Goal: Task Accomplishment & Management: Use online tool/utility

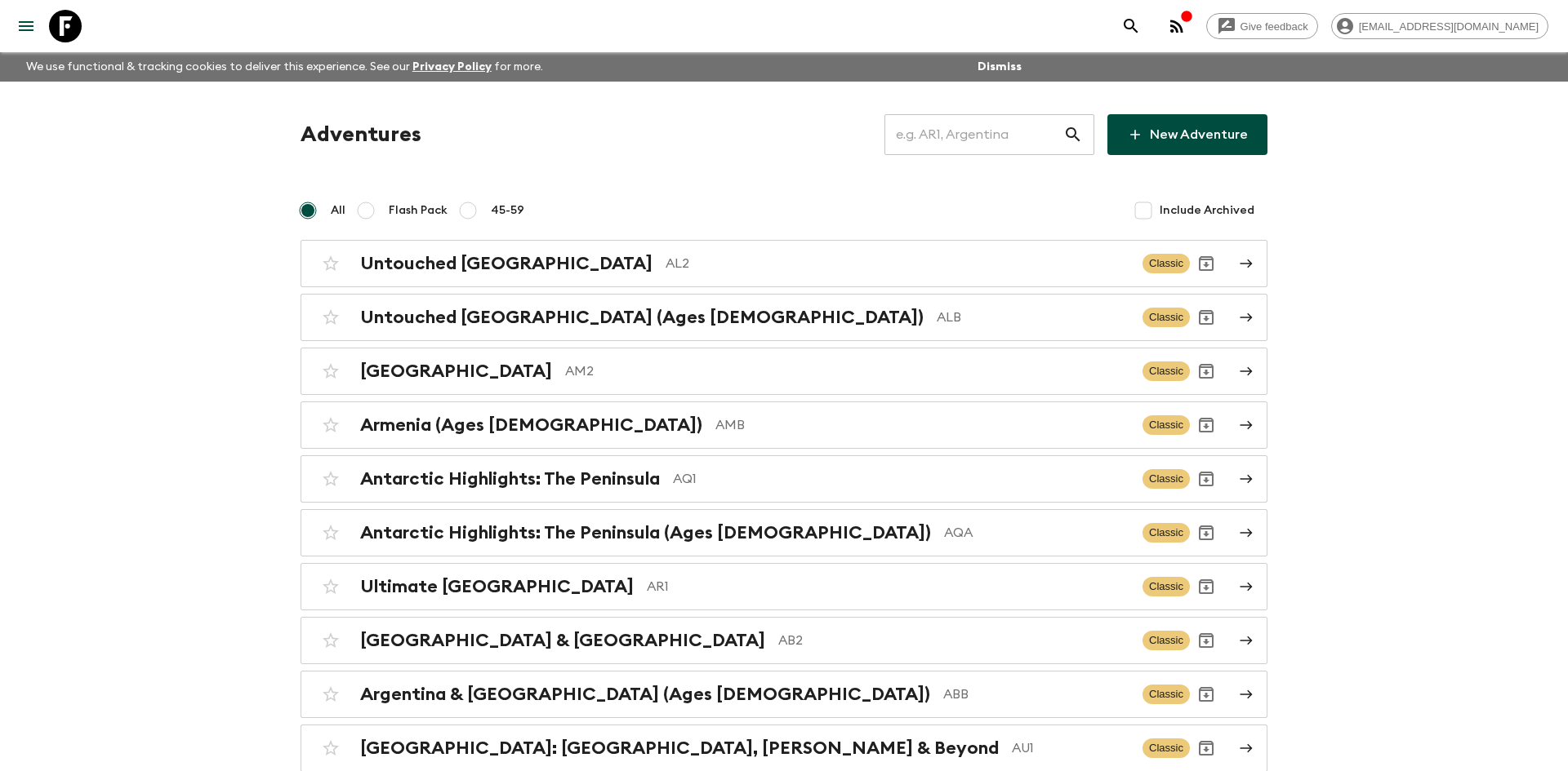
click at [911, 133] on input "text" at bounding box center [973, 134] width 178 height 46
type input "eg1"
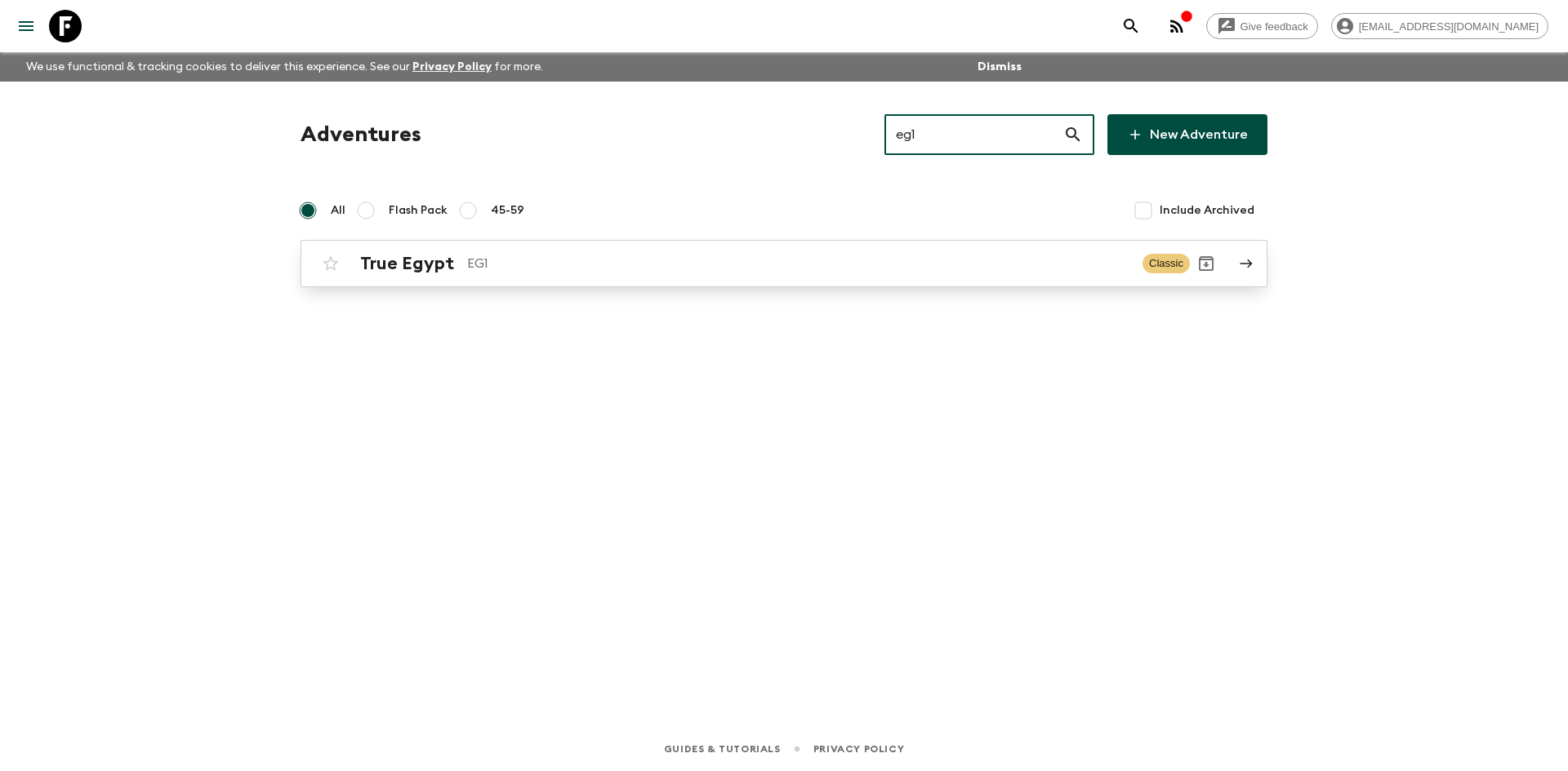
click at [517, 262] on p "EG1" at bounding box center [798, 264] width 662 height 20
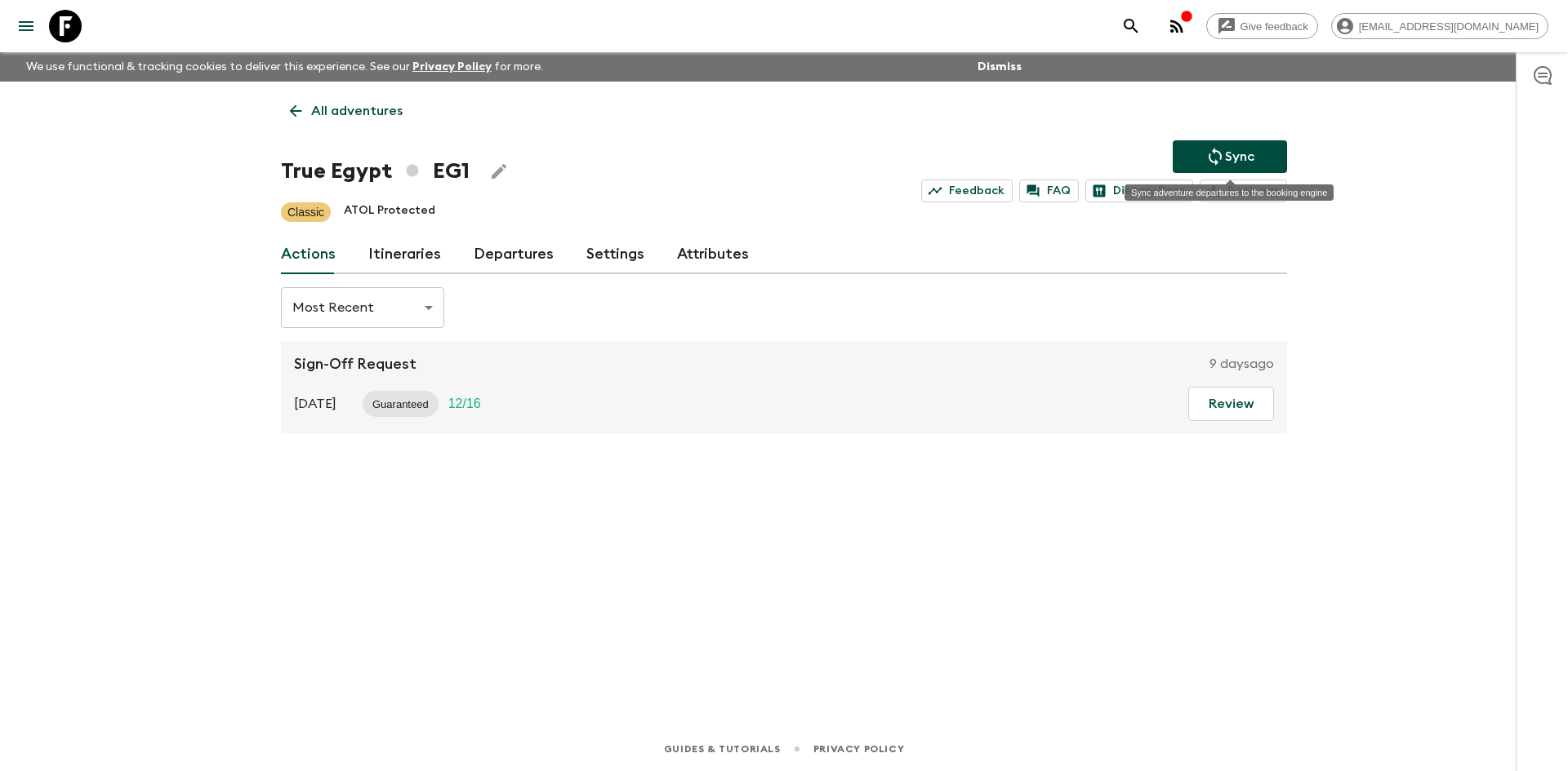
click at [1219, 147] on icon "Sync adventure departures to the booking engine" at bounding box center [1215, 157] width 20 height 20
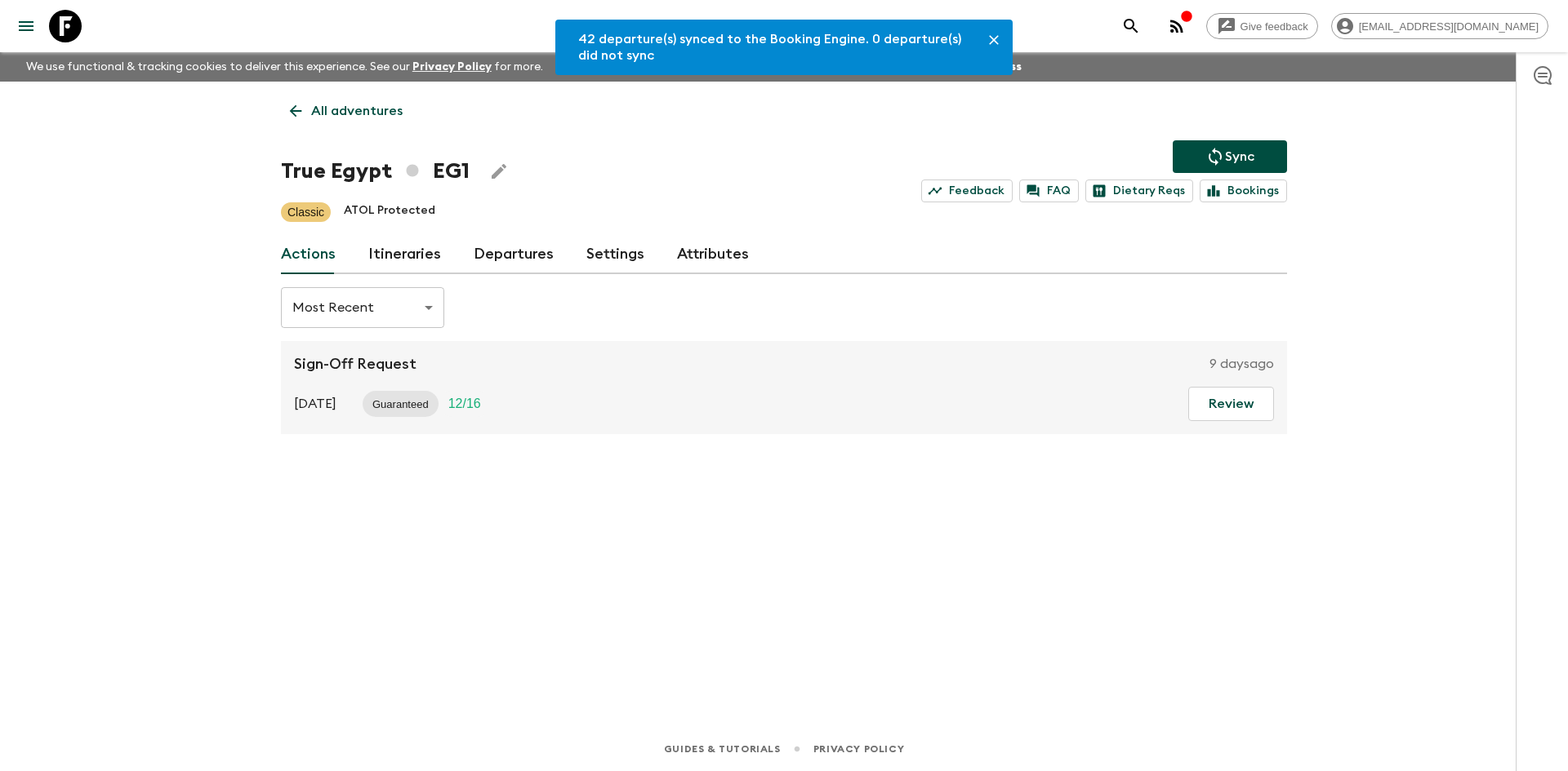
click at [530, 260] on link "Departures" at bounding box center [513, 254] width 80 height 39
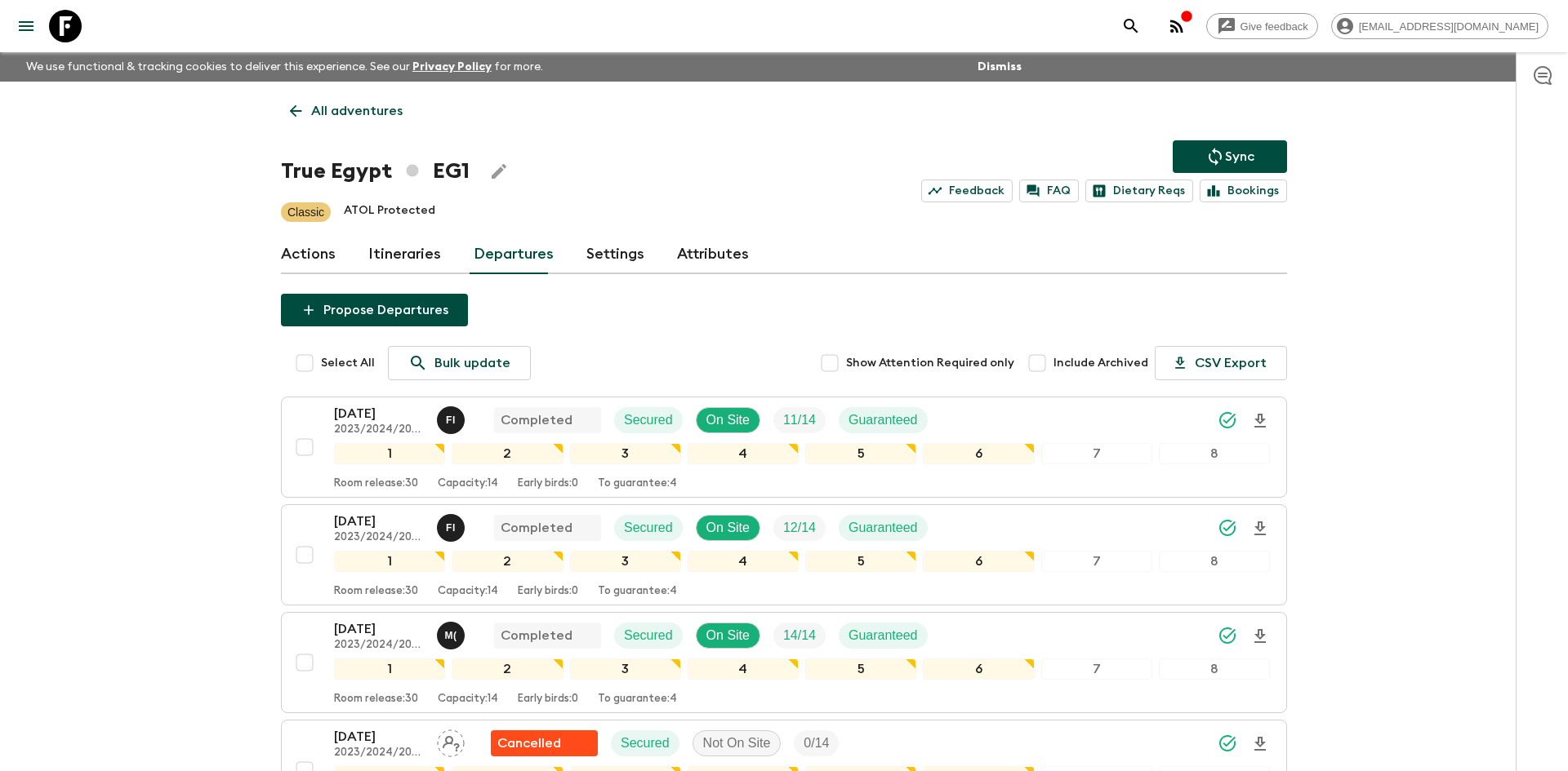
click at [1213, 151] on icon "Sync adventure departures to the booking engine" at bounding box center [1214, 156] width 13 height 18
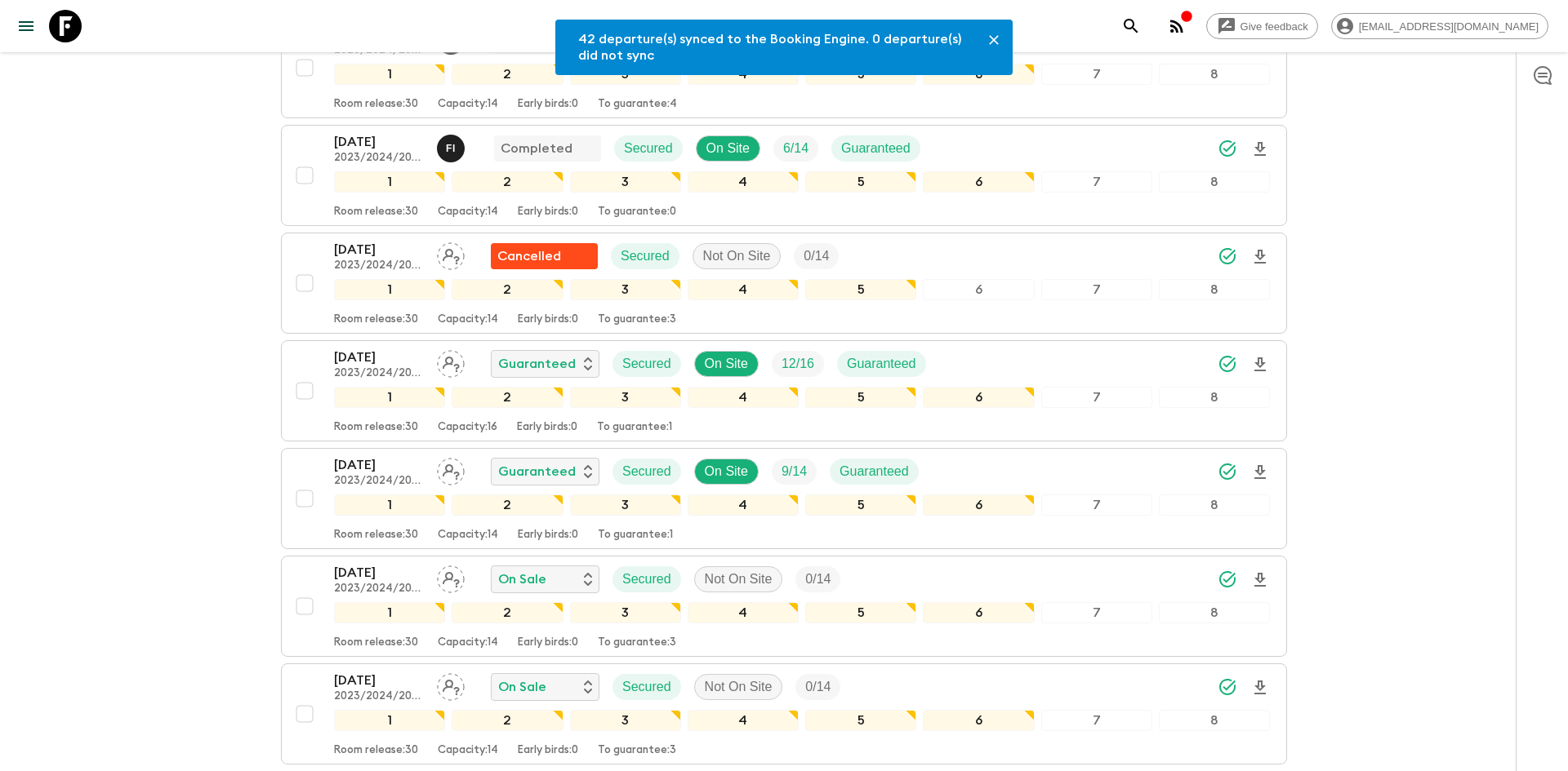
scroll to position [920, 0]
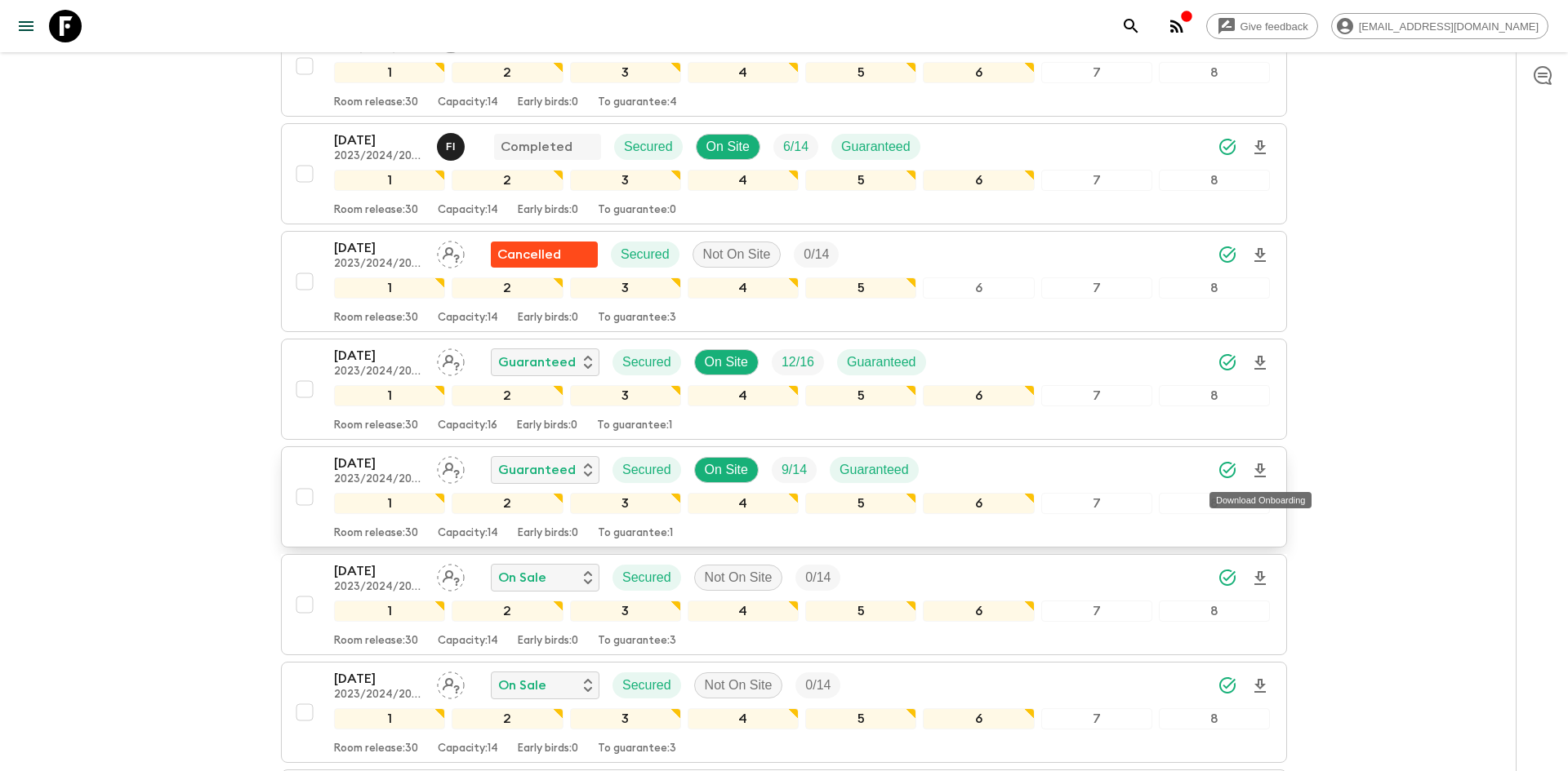
click at [1261, 470] on icon "Download Onboarding" at bounding box center [1259, 471] width 11 height 14
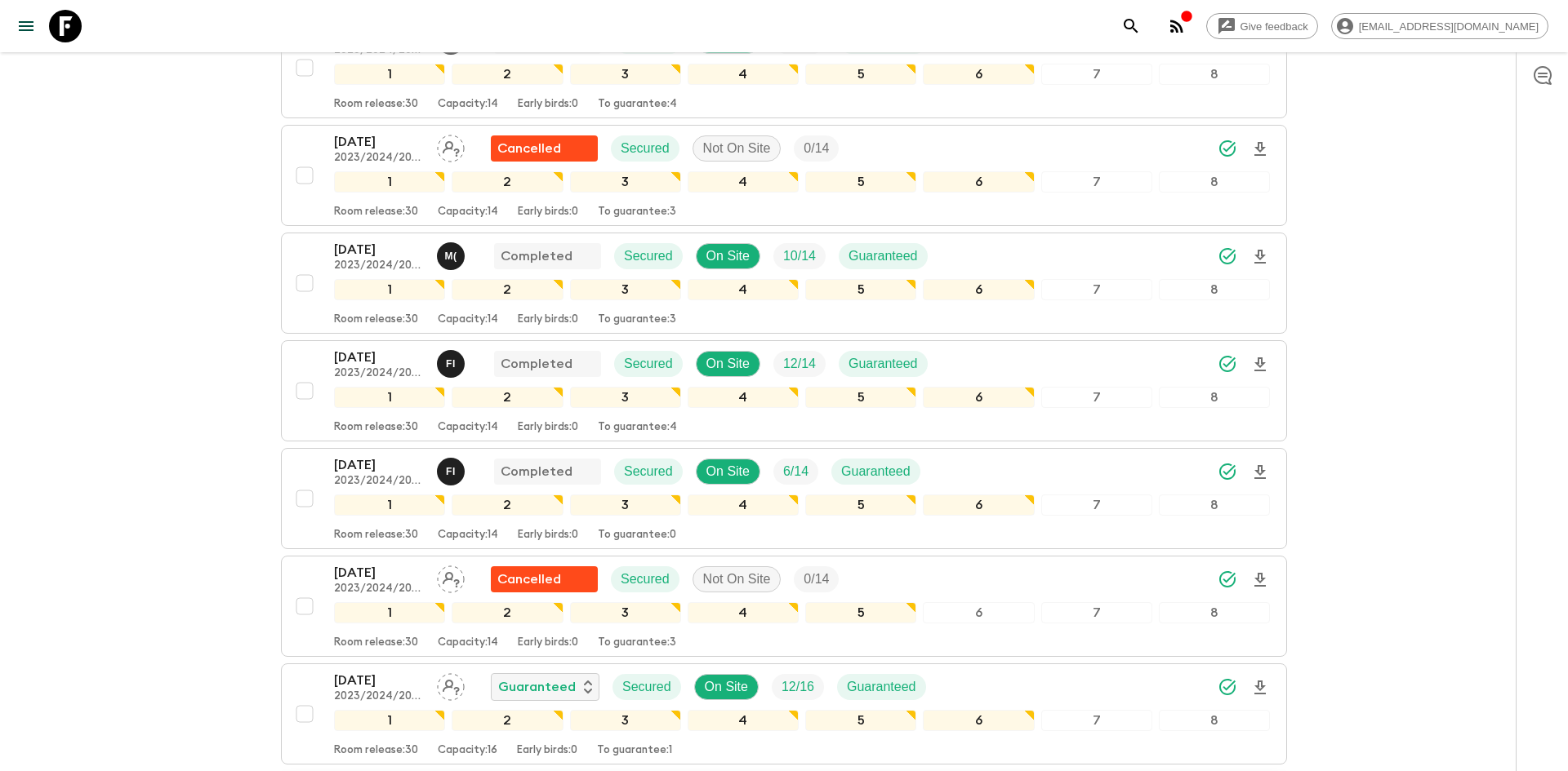
scroll to position [0, 0]
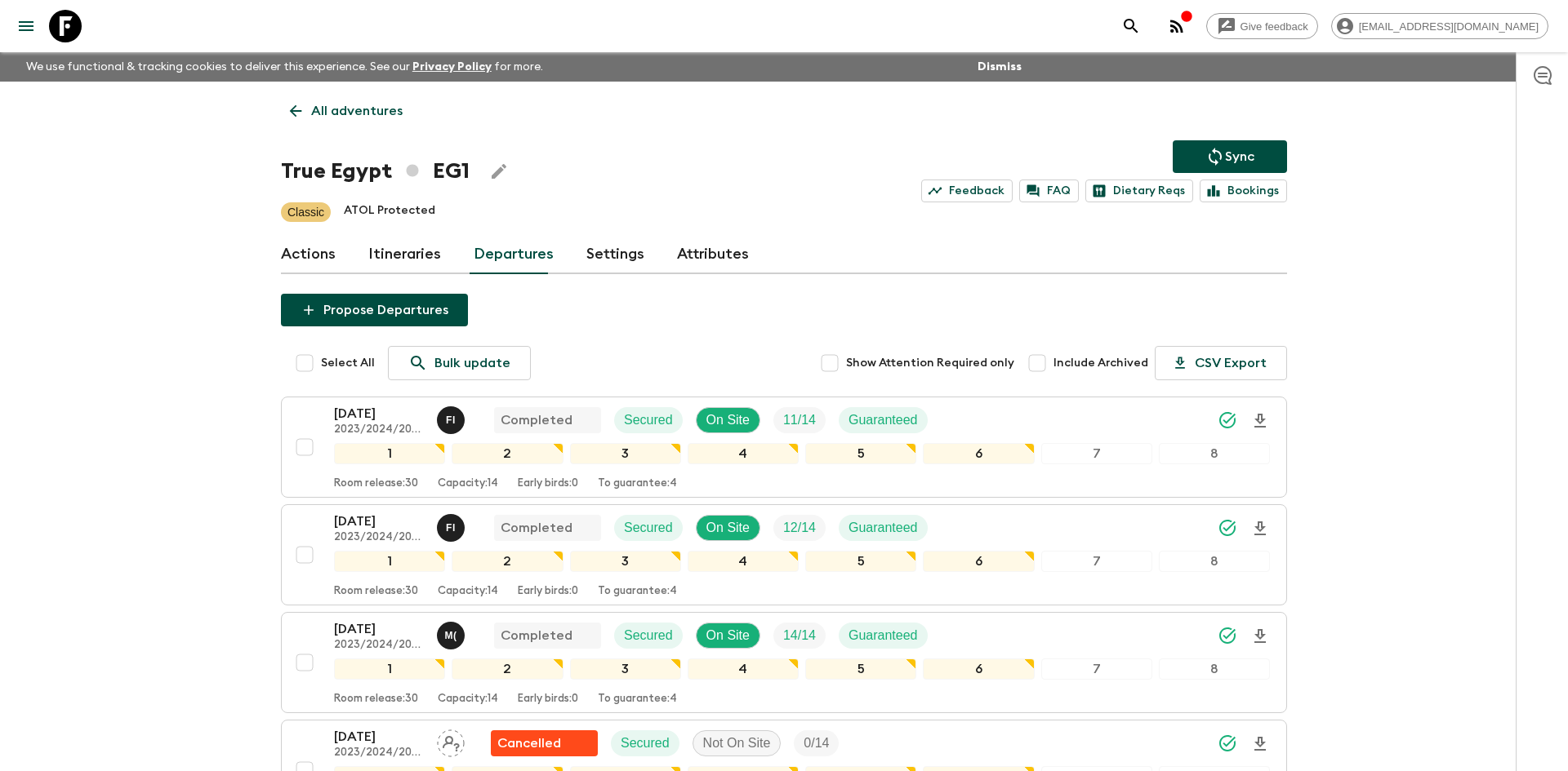
click at [392, 124] on link "All adventures" at bounding box center [346, 111] width 131 height 33
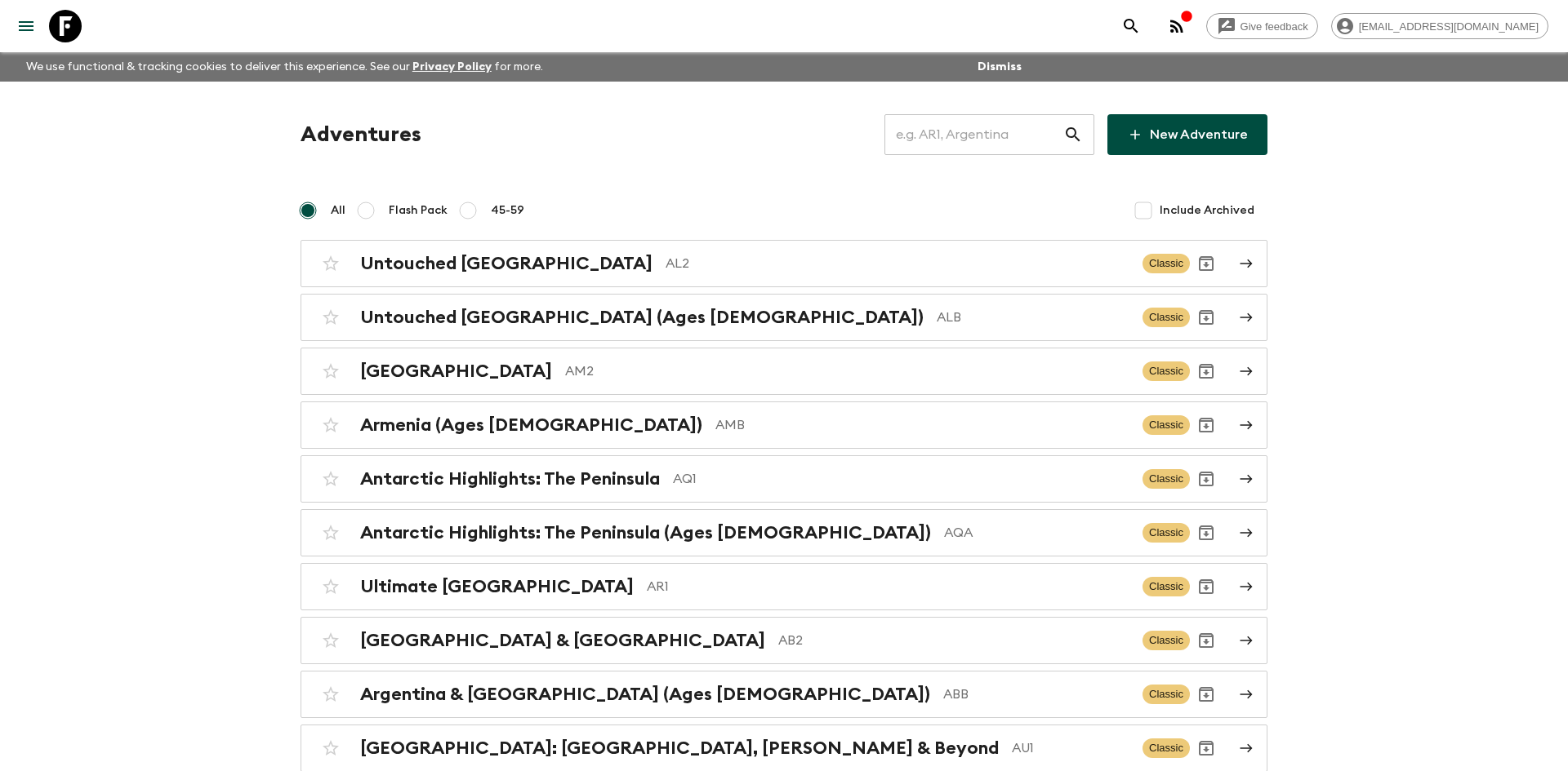
click at [933, 133] on input "text" at bounding box center [973, 134] width 178 height 46
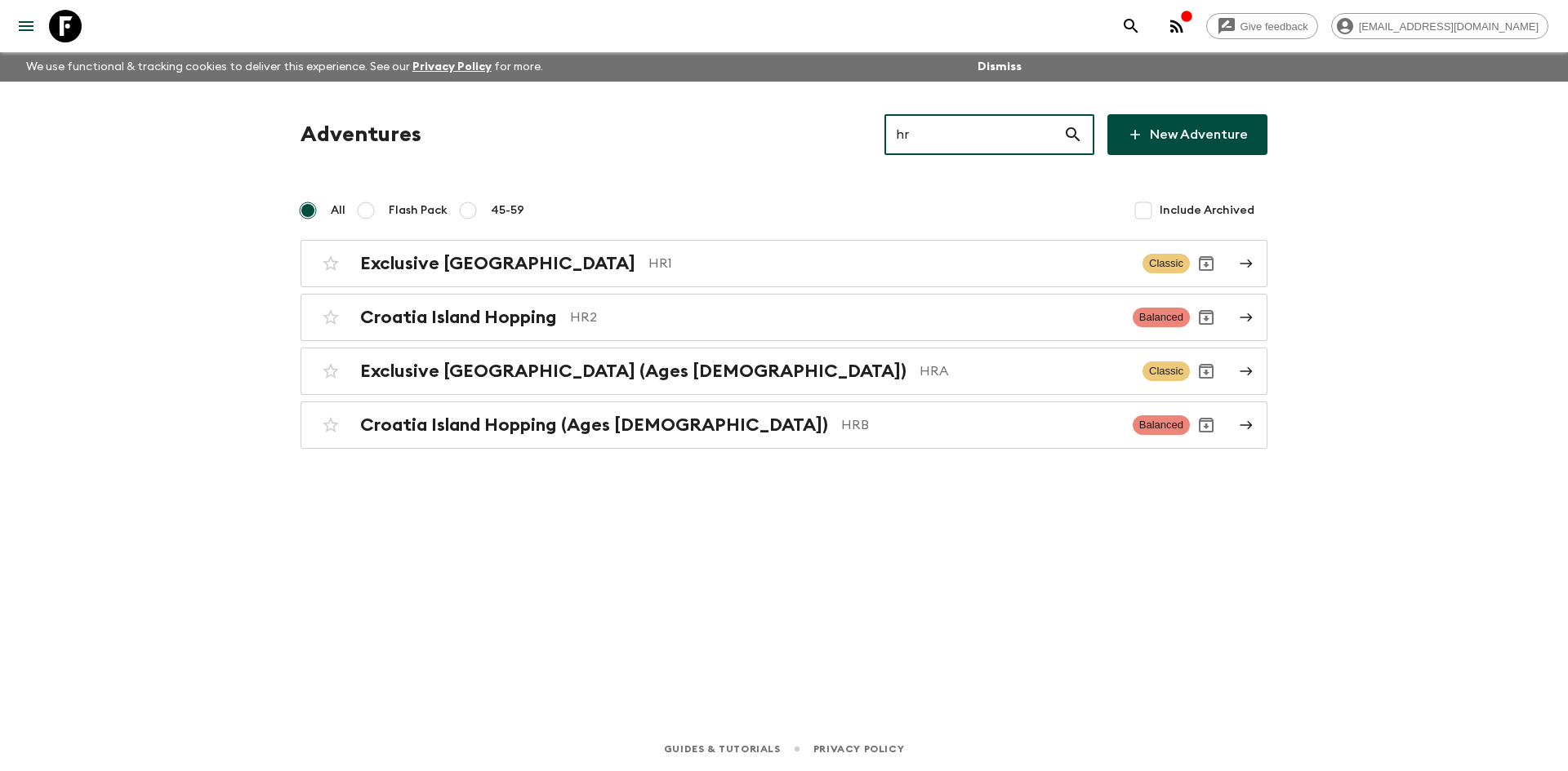
type input "hr1"
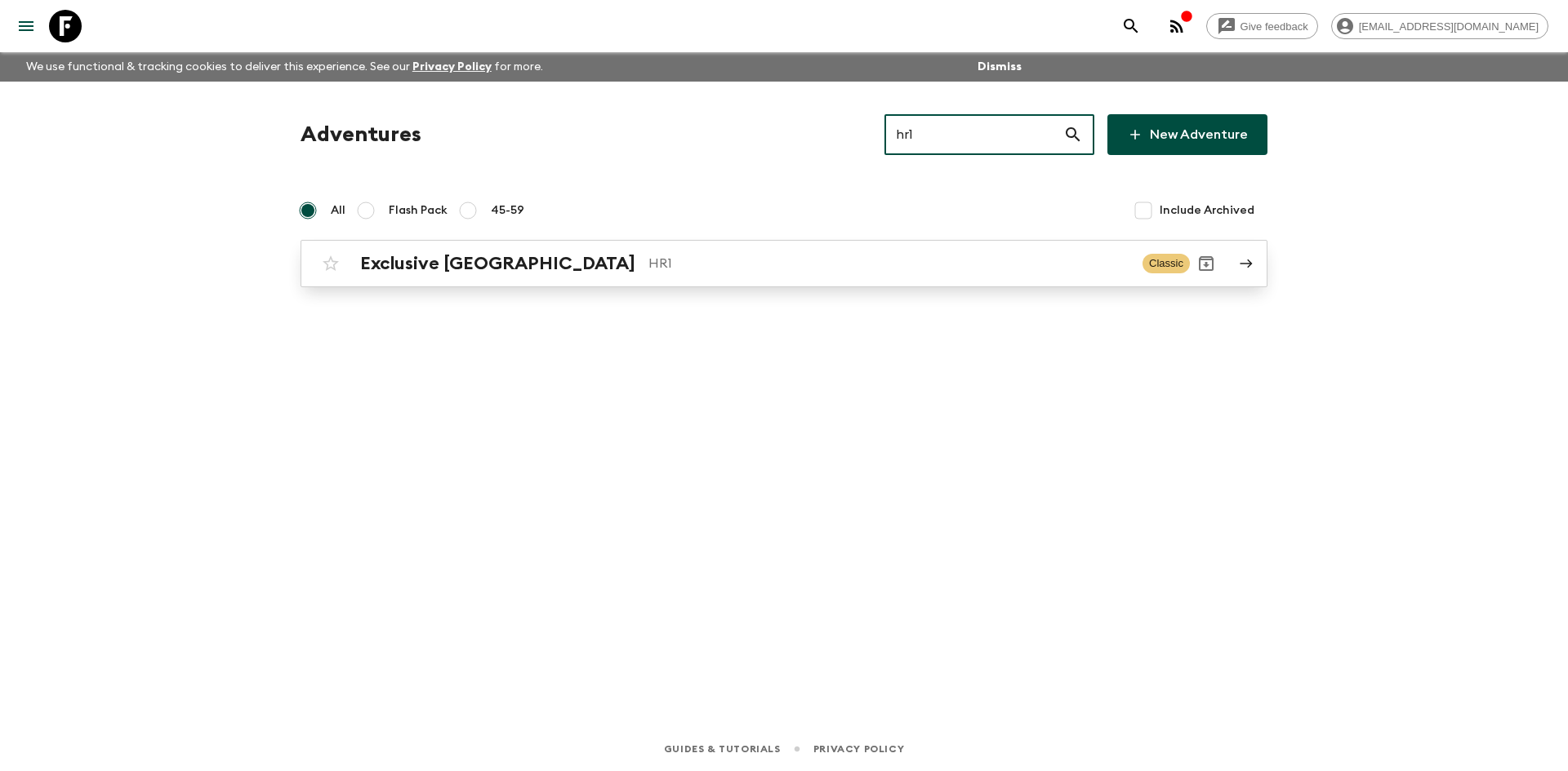
click at [649, 269] on p "HR1" at bounding box center [889, 264] width 481 height 20
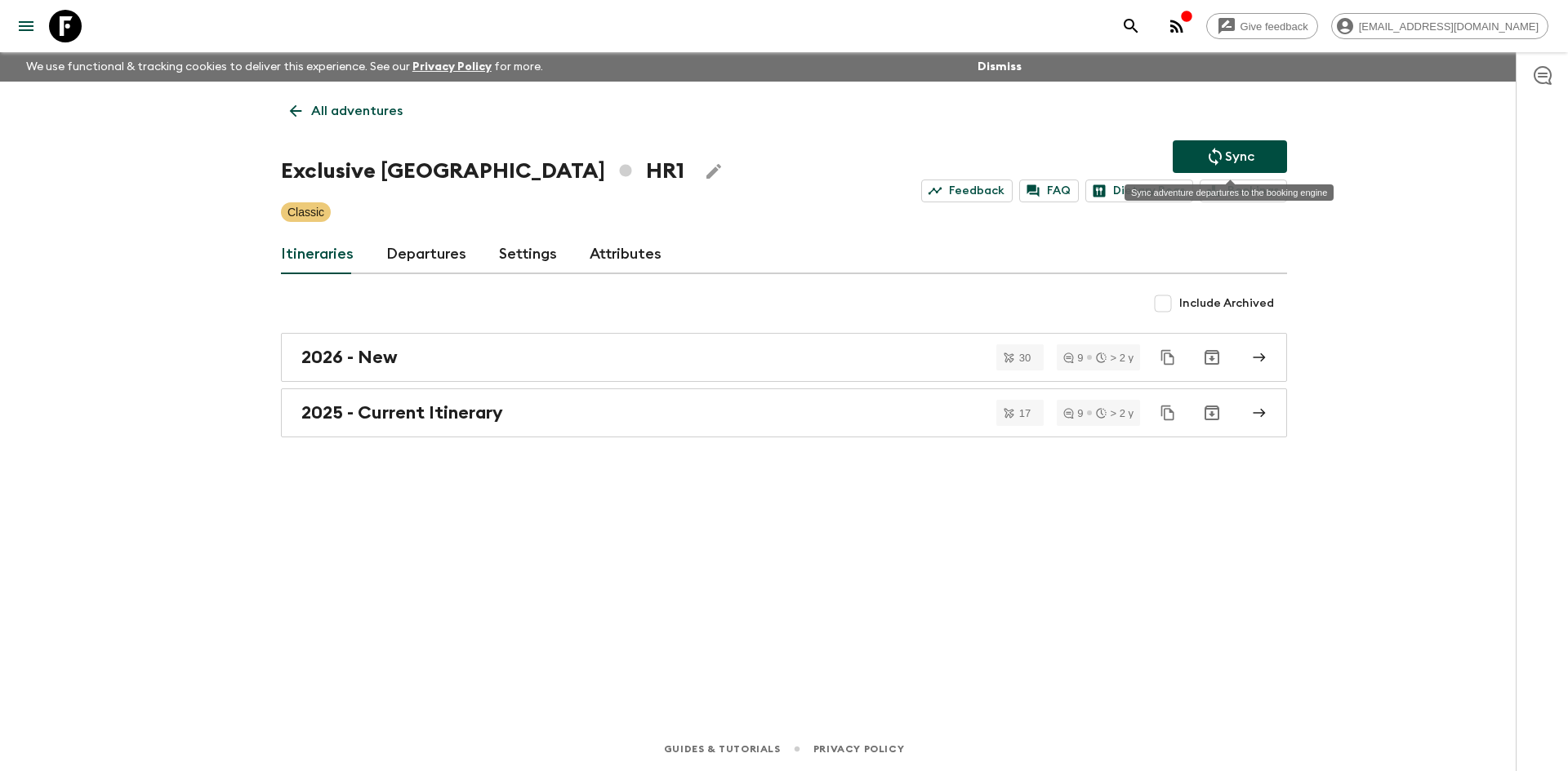
click at [1225, 152] on p "Sync" at bounding box center [1239, 157] width 30 height 20
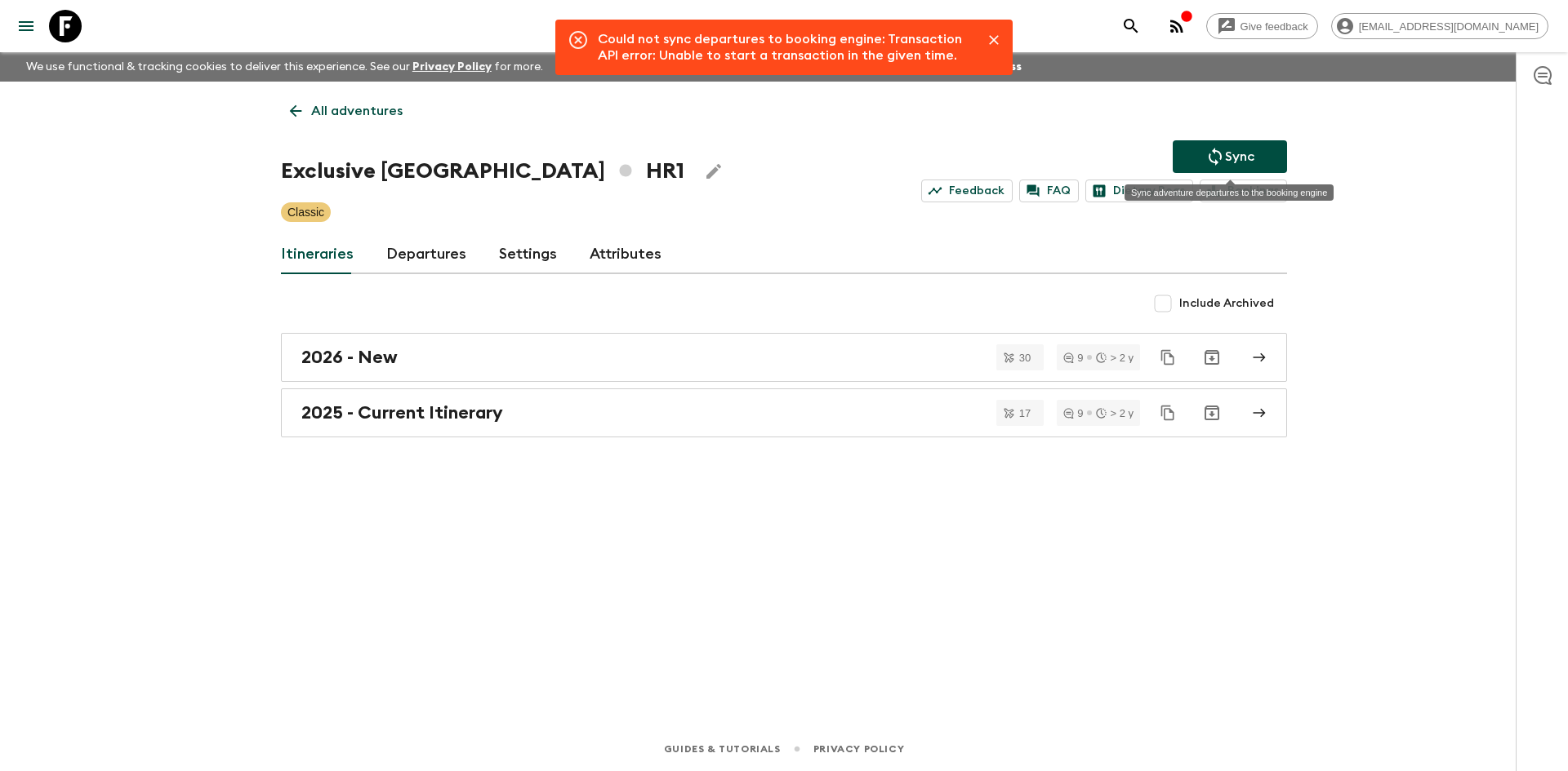
click at [1228, 149] on p "Sync" at bounding box center [1239, 157] width 30 height 20
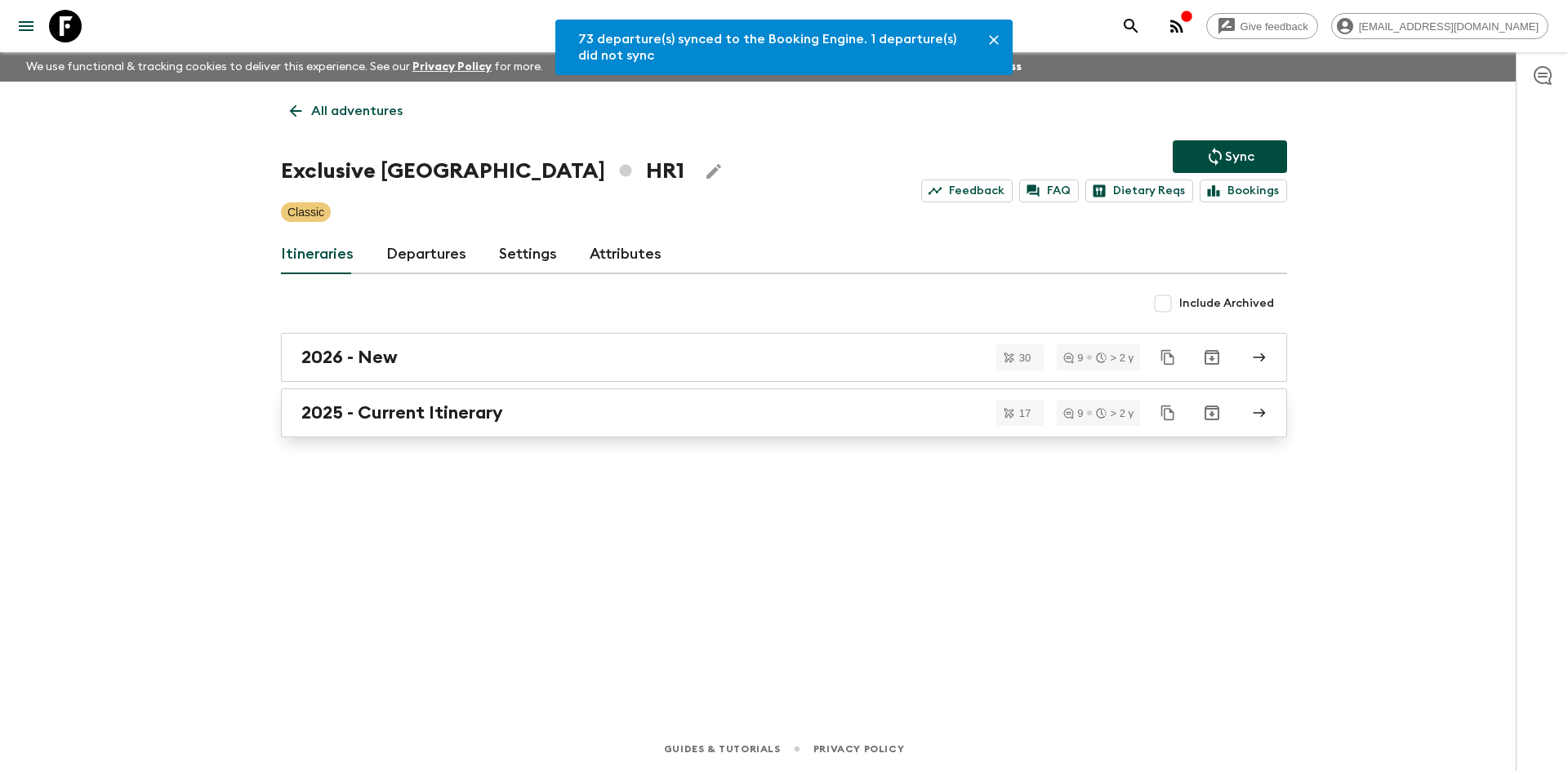
click at [466, 411] on h2 "2025 - Current Itinerary" at bounding box center [401, 412] width 201 height 21
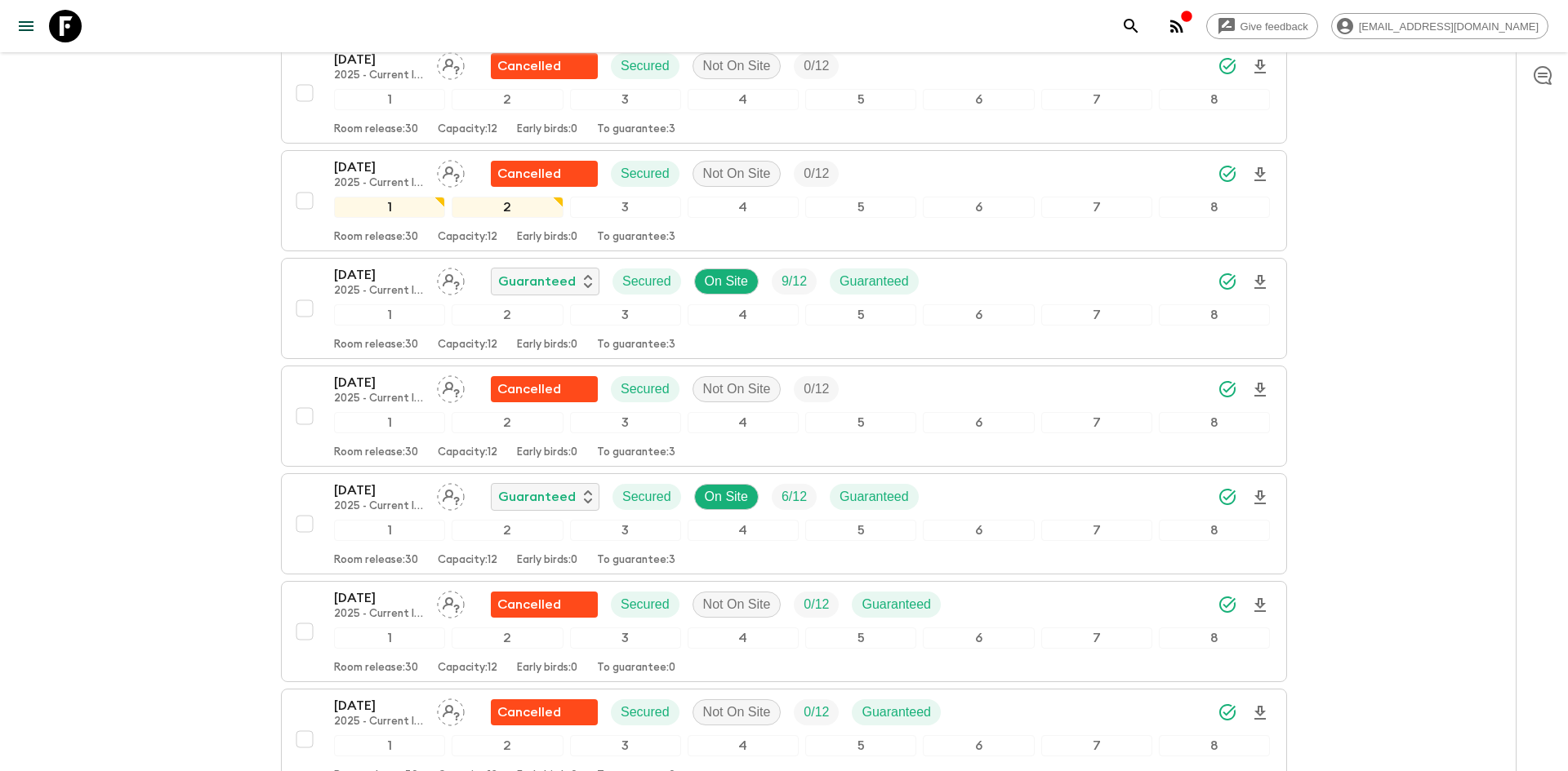
scroll to position [1550, 0]
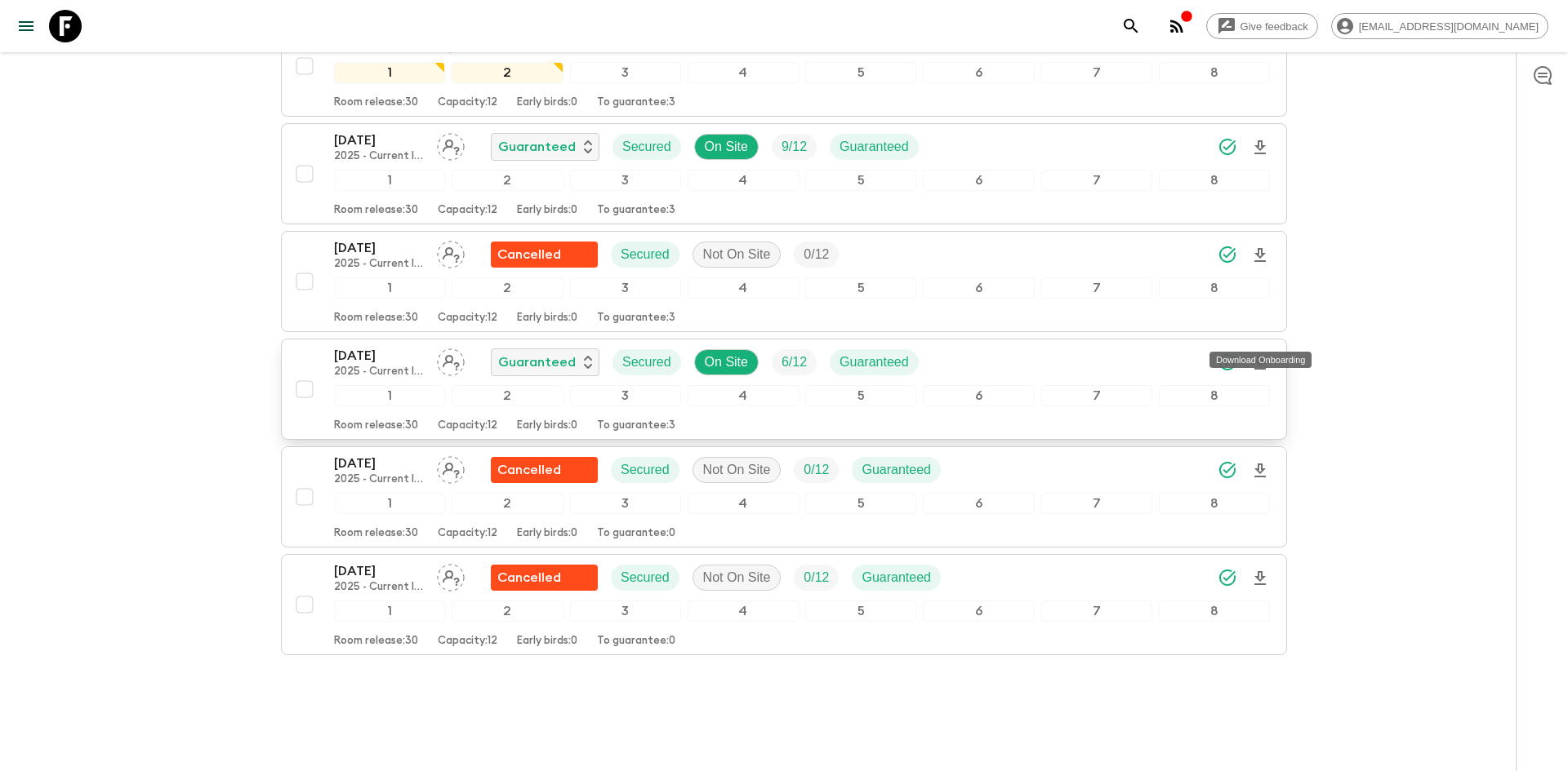
click at [1264, 354] on icon "Download Onboarding" at bounding box center [1260, 364] width 20 height 20
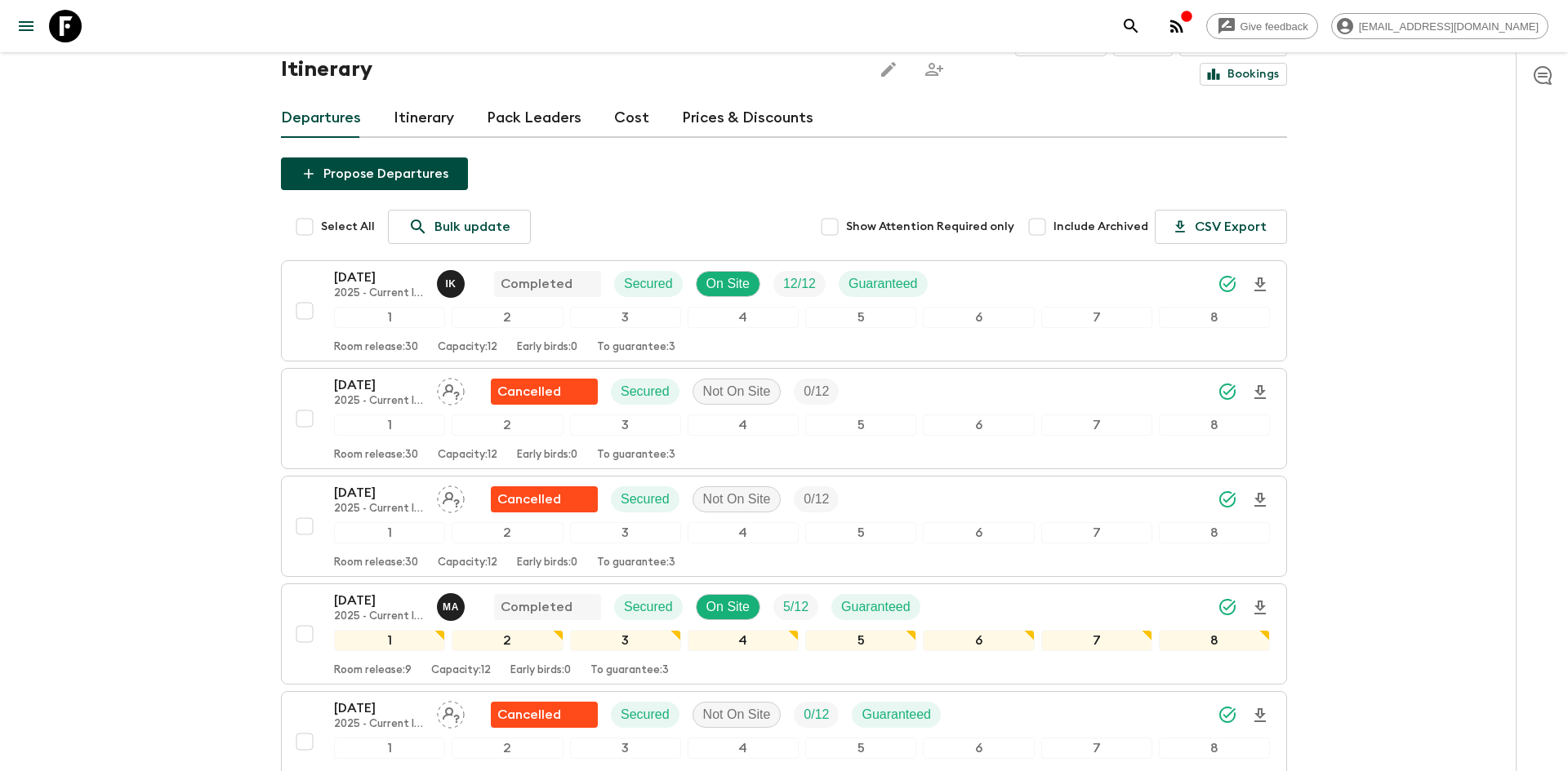
scroll to position [0, 0]
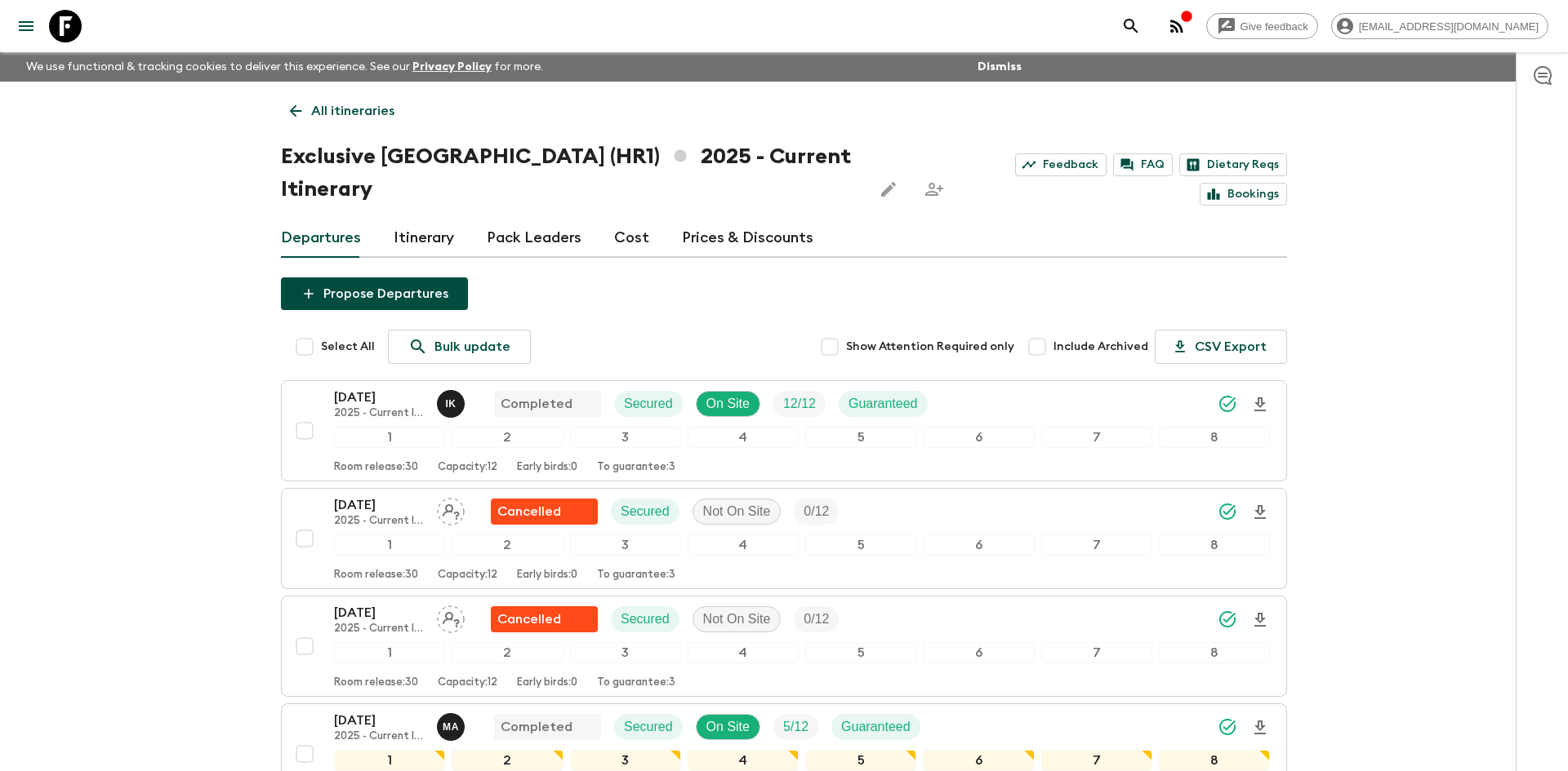
click at [361, 121] on link "All itineraries" at bounding box center [342, 111] width 123 height 33
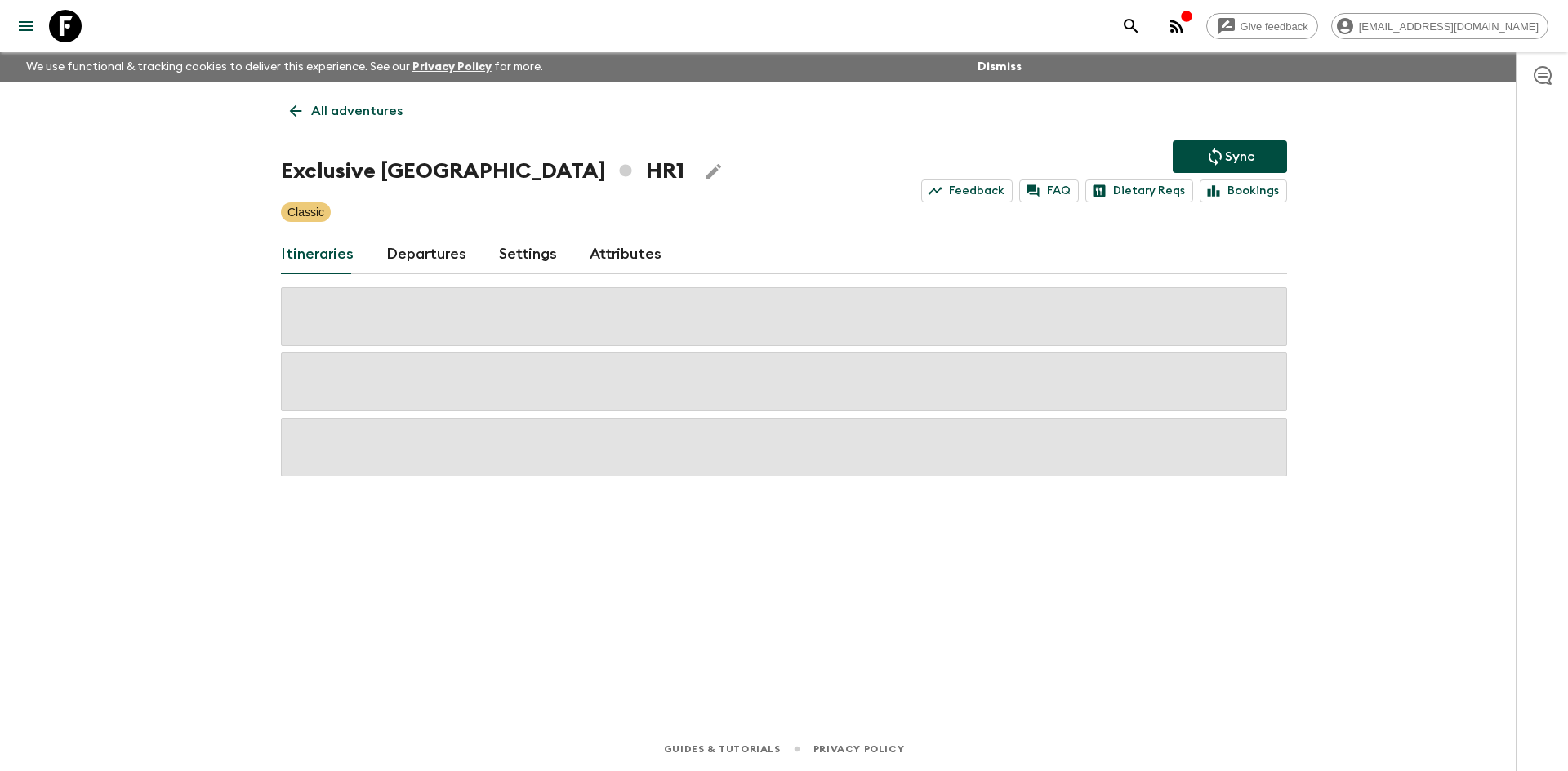
click at [361, 121] on link "All adventures" at bounding box center [346, 111] width 131 height 33
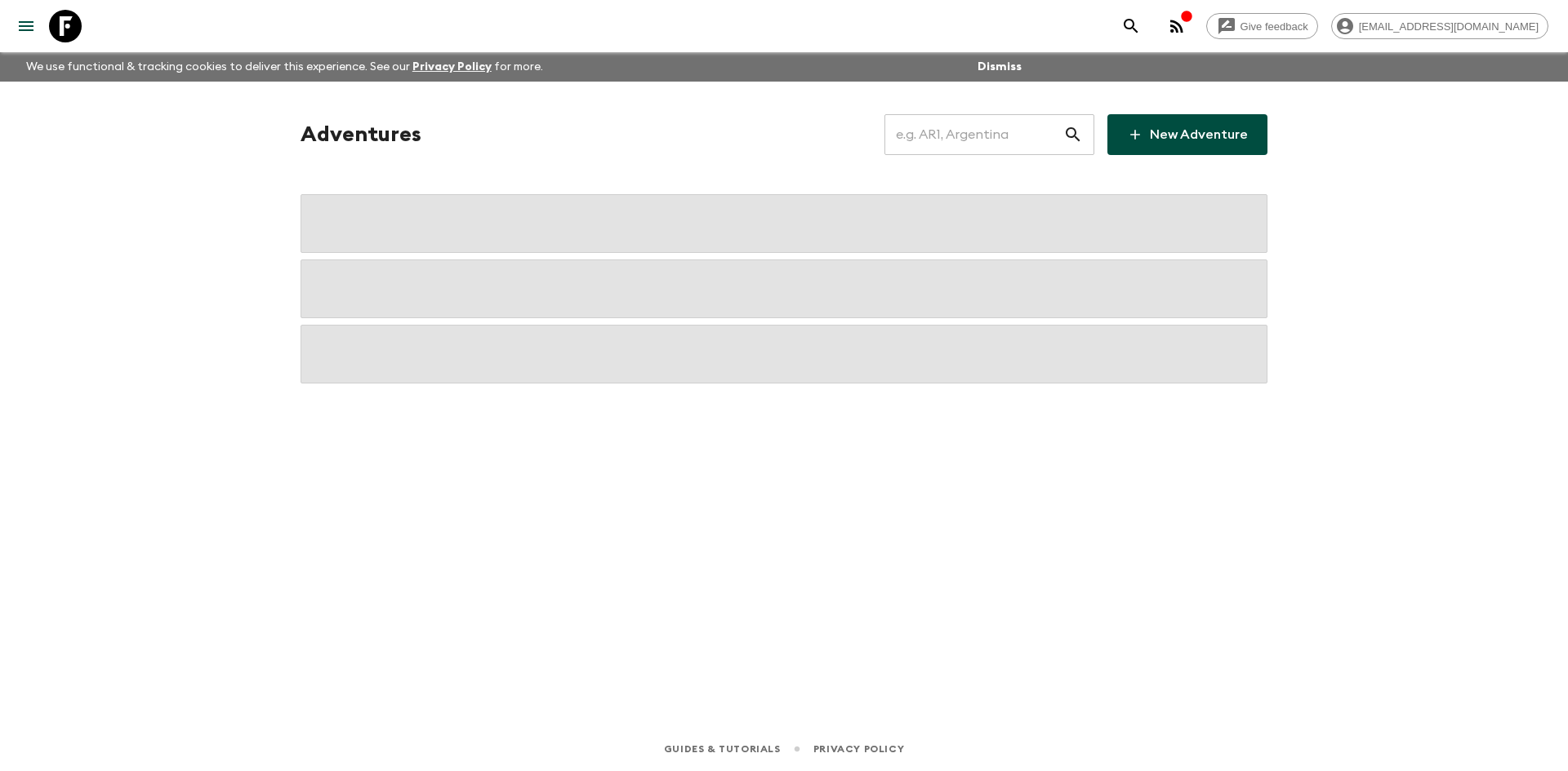
click at [985, 133] on input "text" at bounding box center [973, 134] width 178 height 46
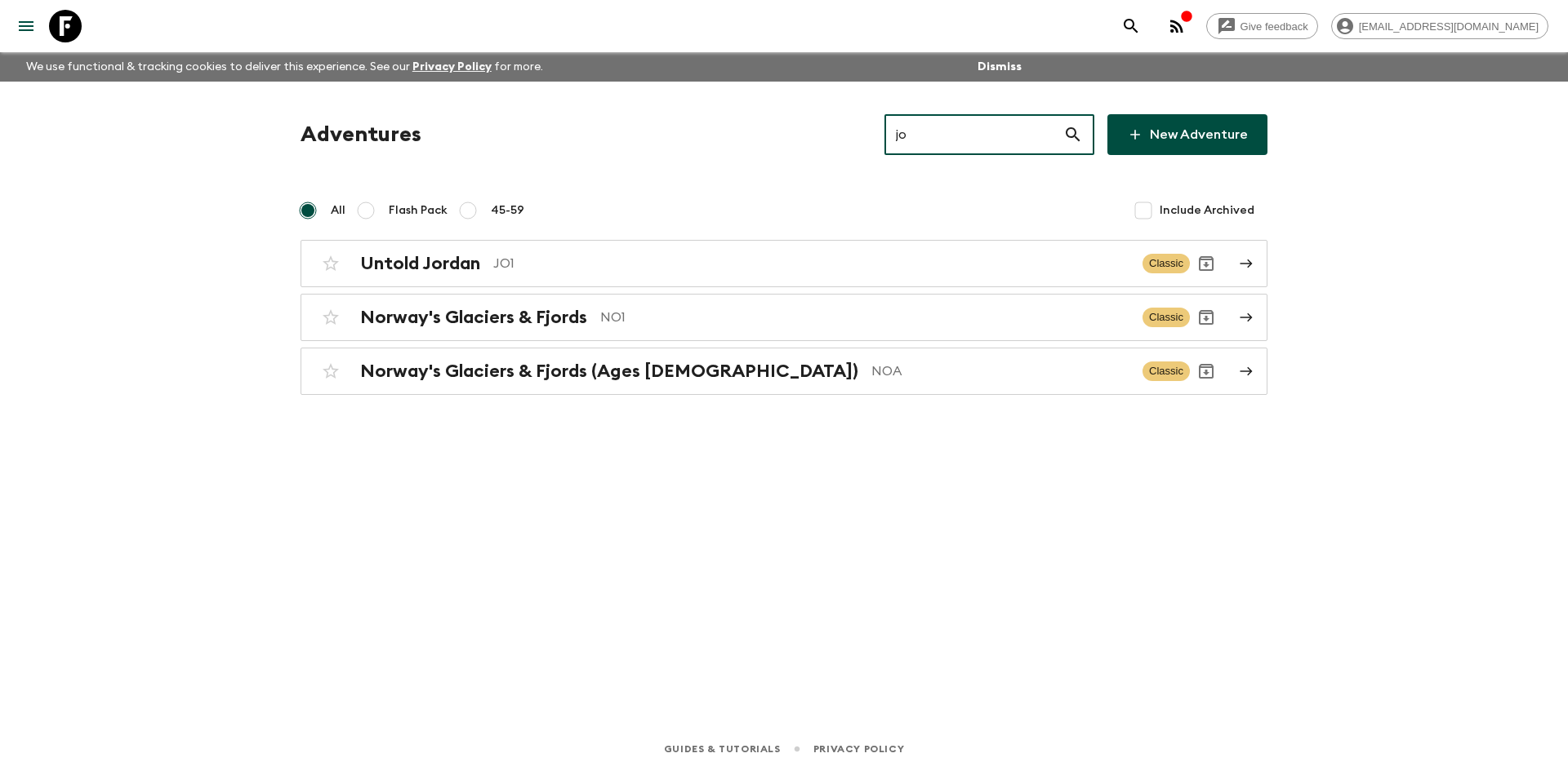
type input "jo1"
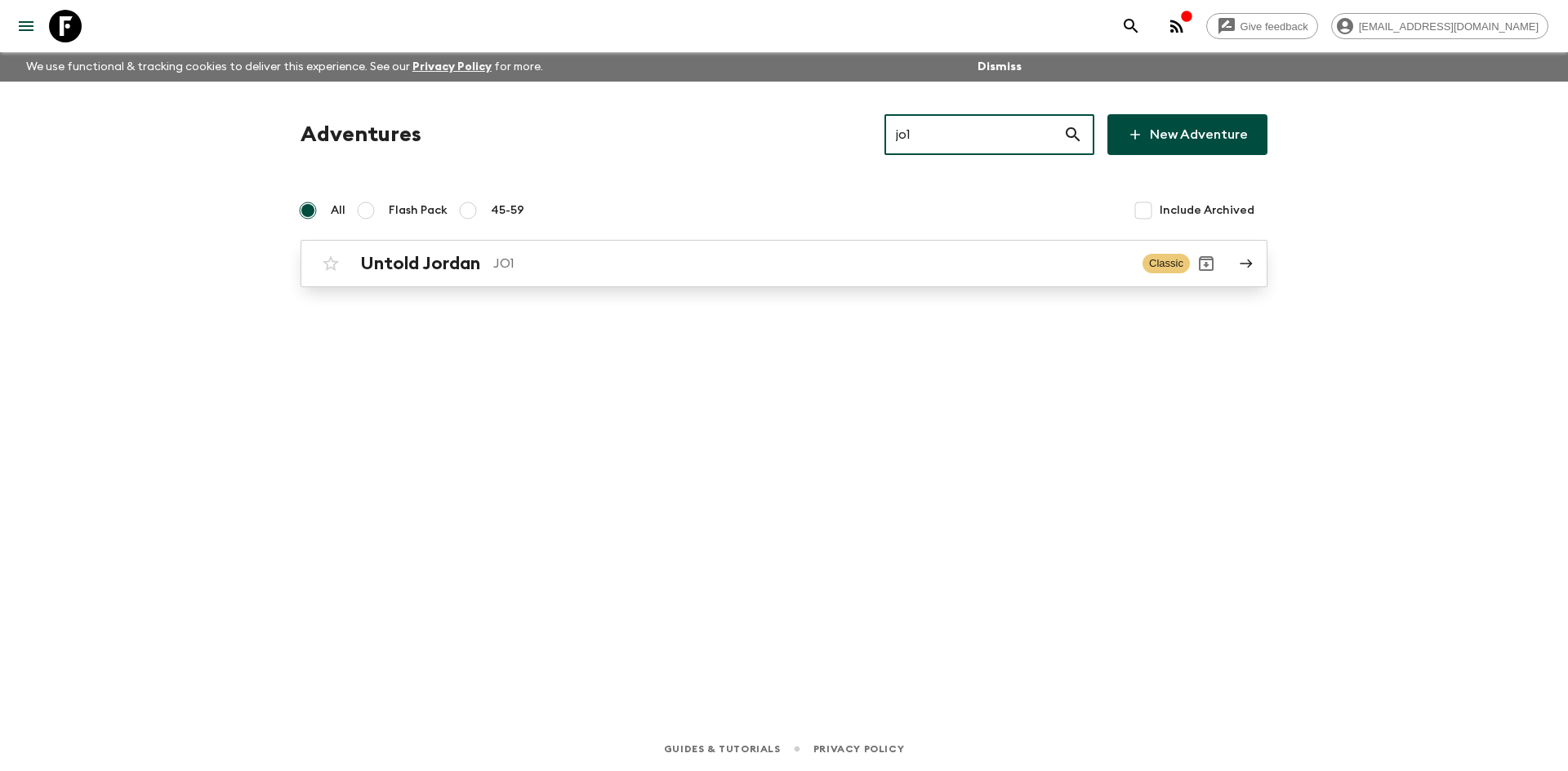
click at [614, 270] on p "JO1" at bounding box center [811, 264] width 636 height 20
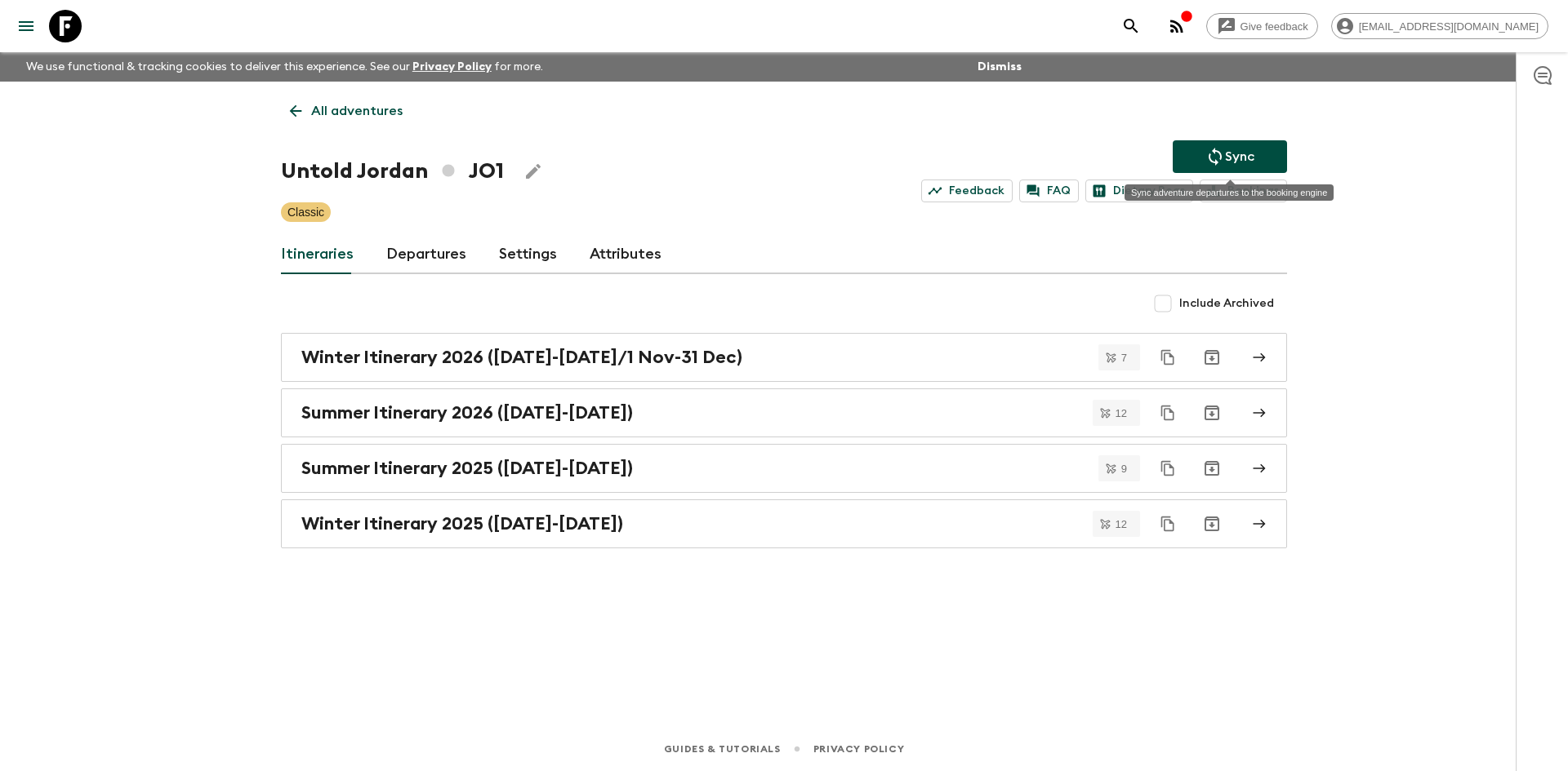
click at [1223, 147] on icon "Sync adventure departures to the booking engine" at bounding box center [1215, 157] width 20 height 20
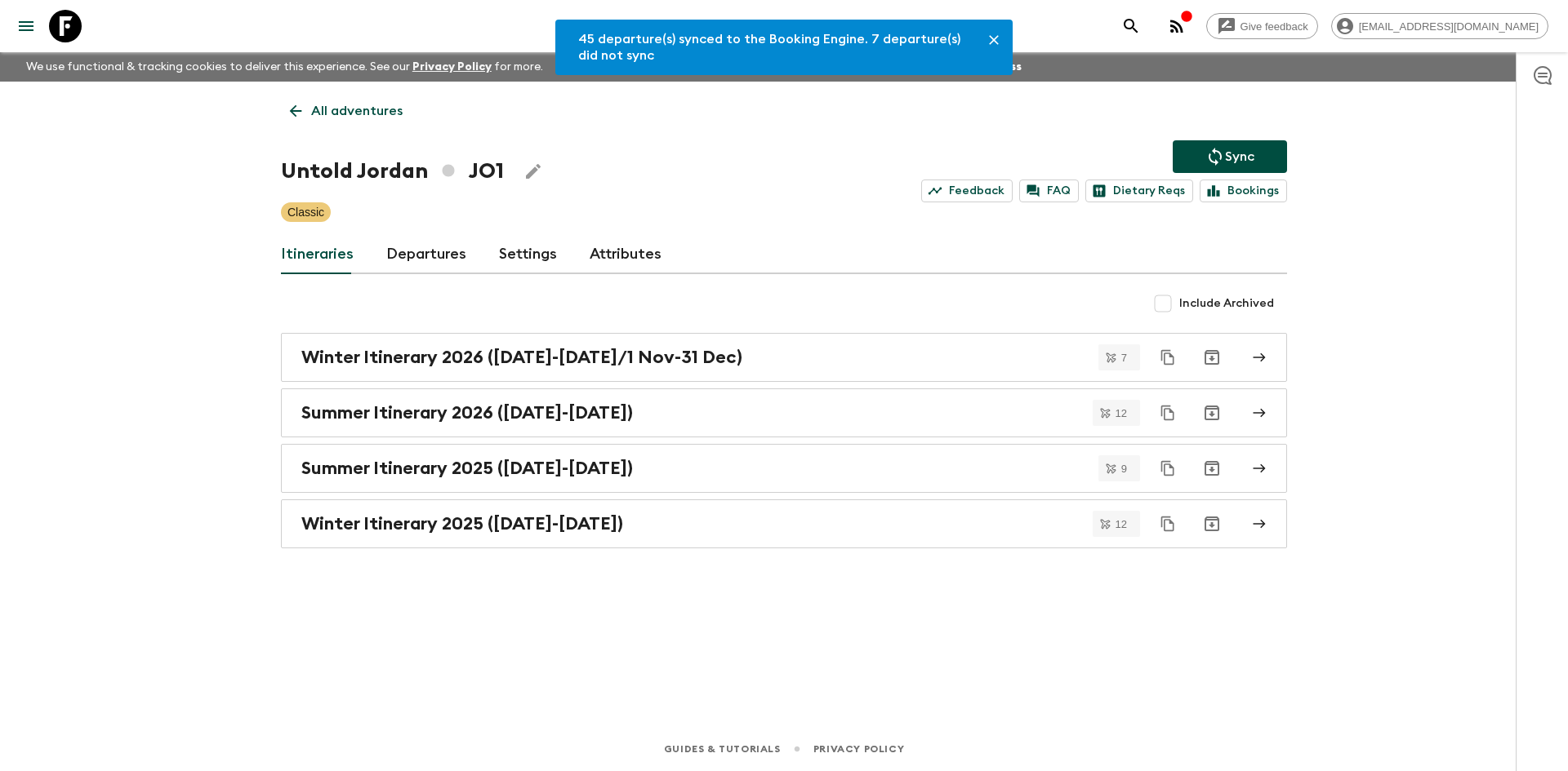
click at [462, 265] on div "Itineraries Departures Settings Attributes" at bounding box center [784, 254] width 1006 height 39
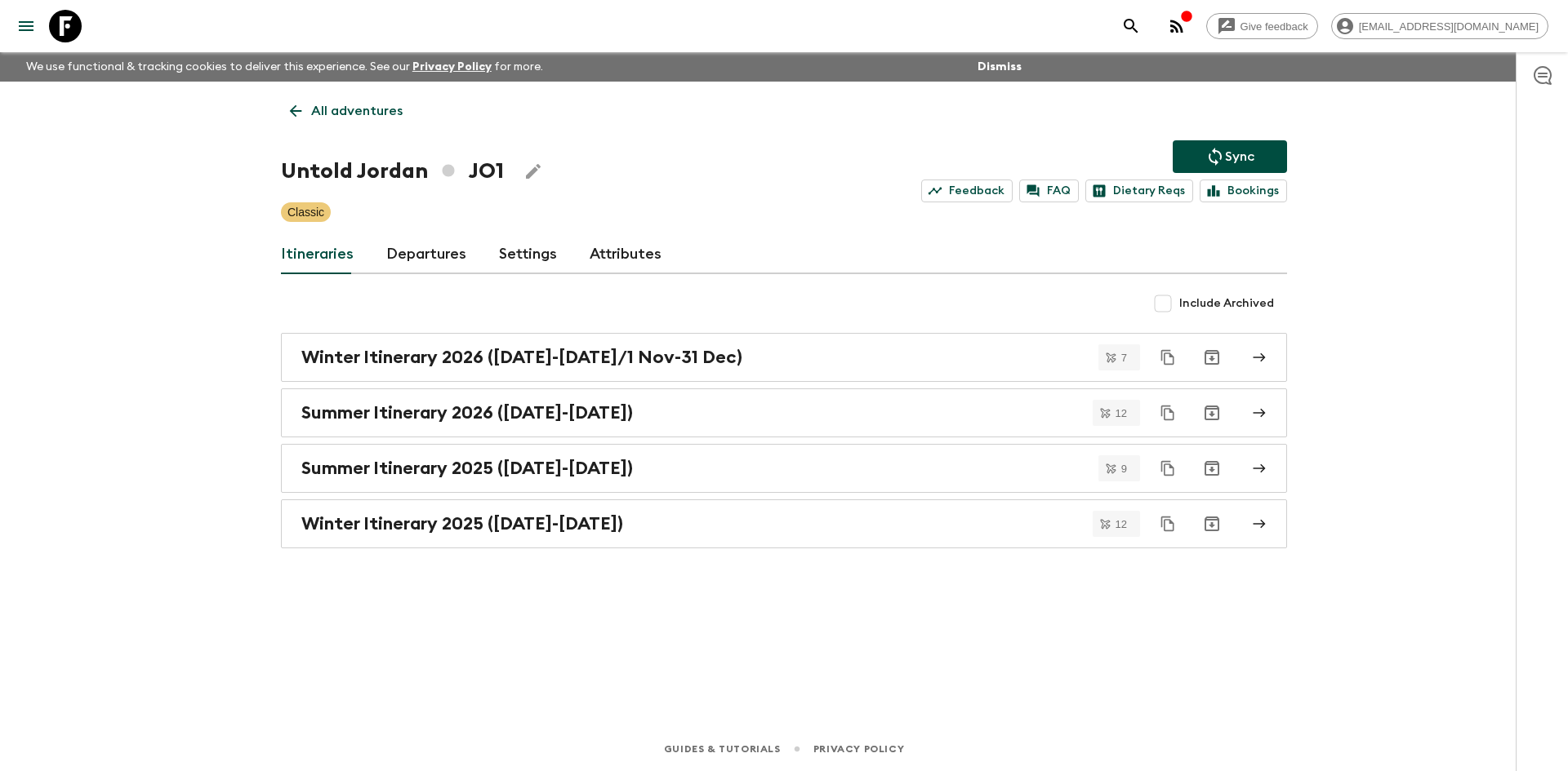
click at [432, 256] on link "Departures" at bounding box center [426, 254] width 80 height 39
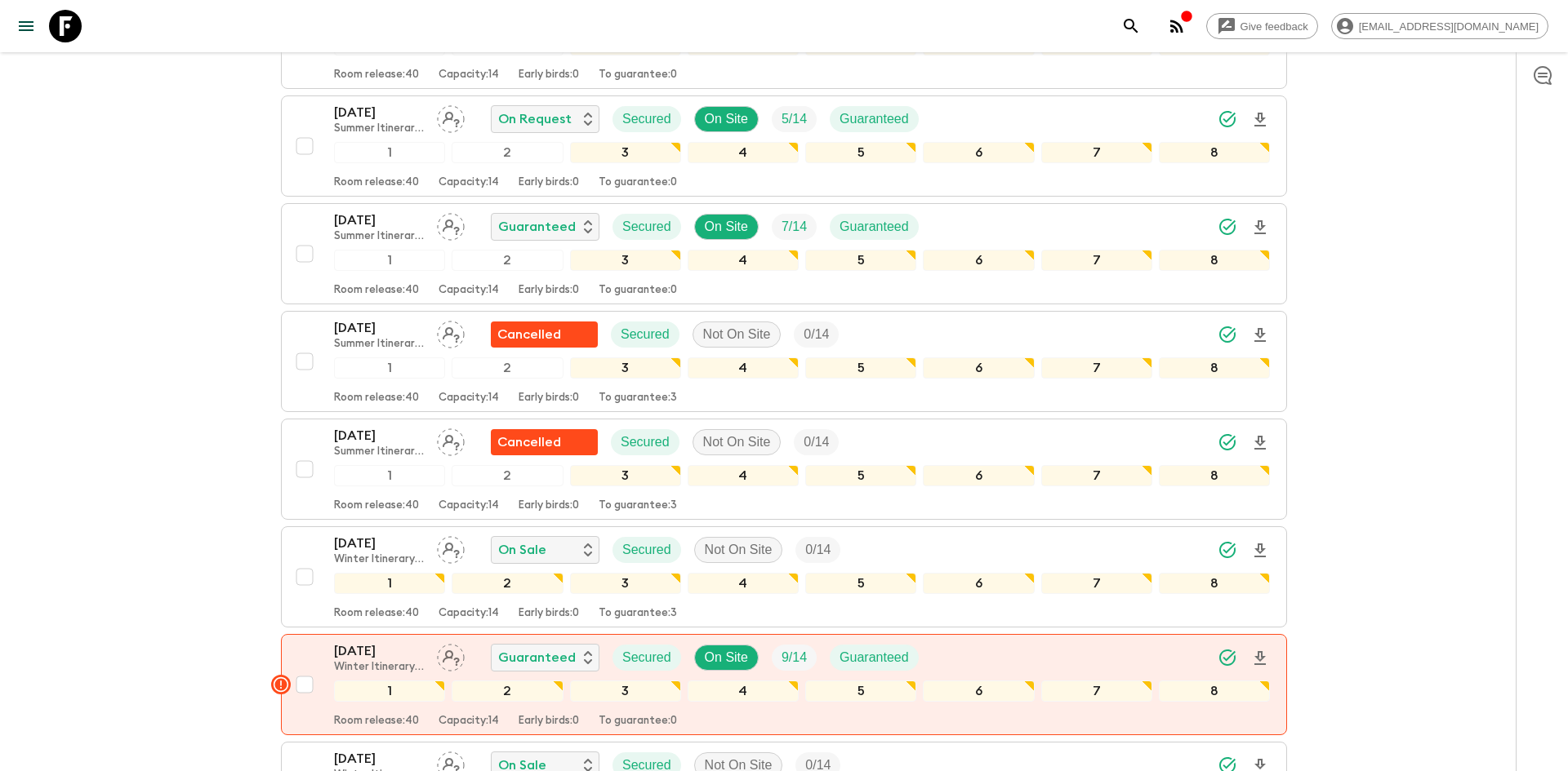
scroll to position [2541, 0]
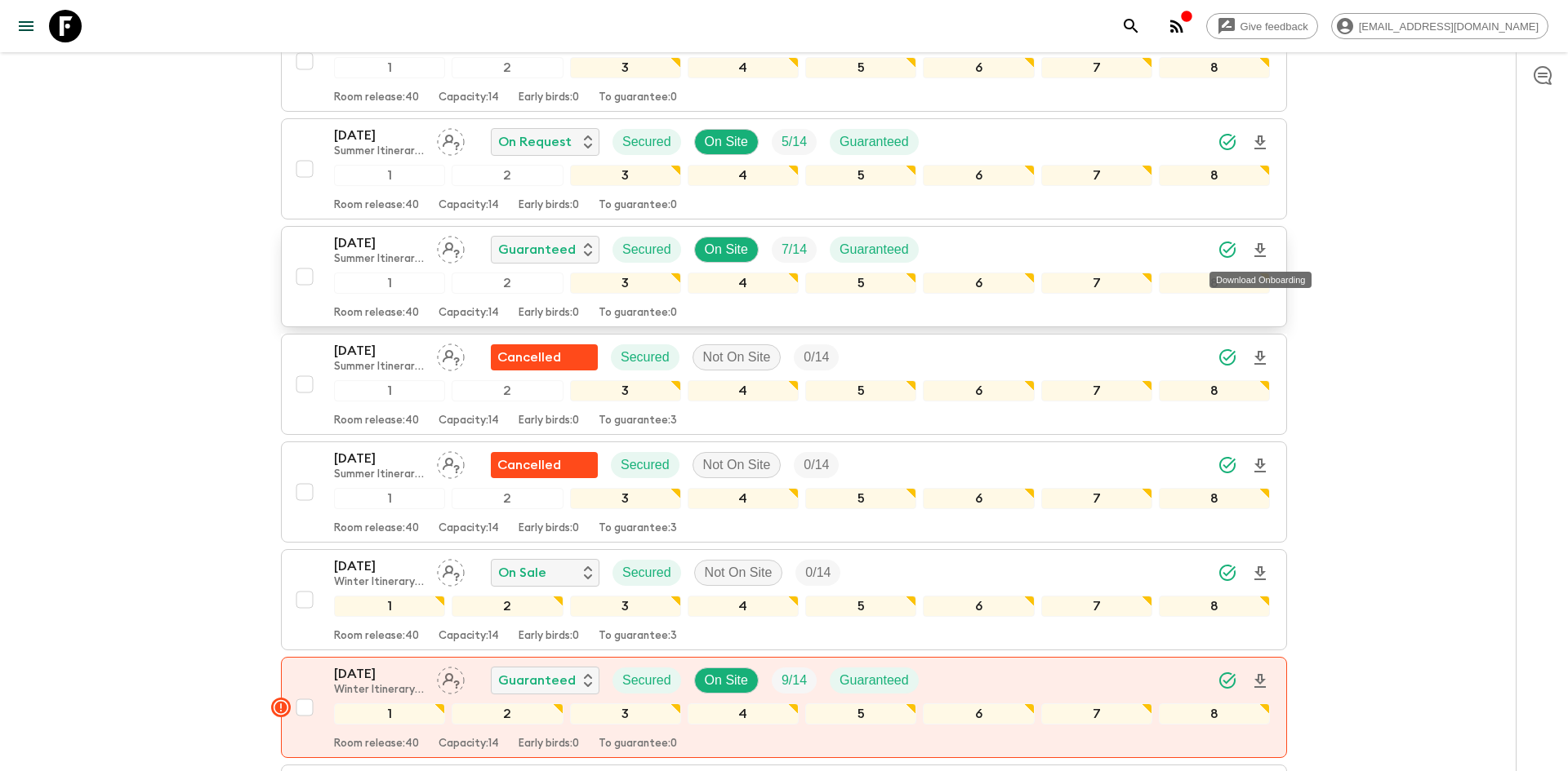
click at [1262, 247] on icon "Download Onboarding" at bounding box center [1259, 250] width 11 height 14
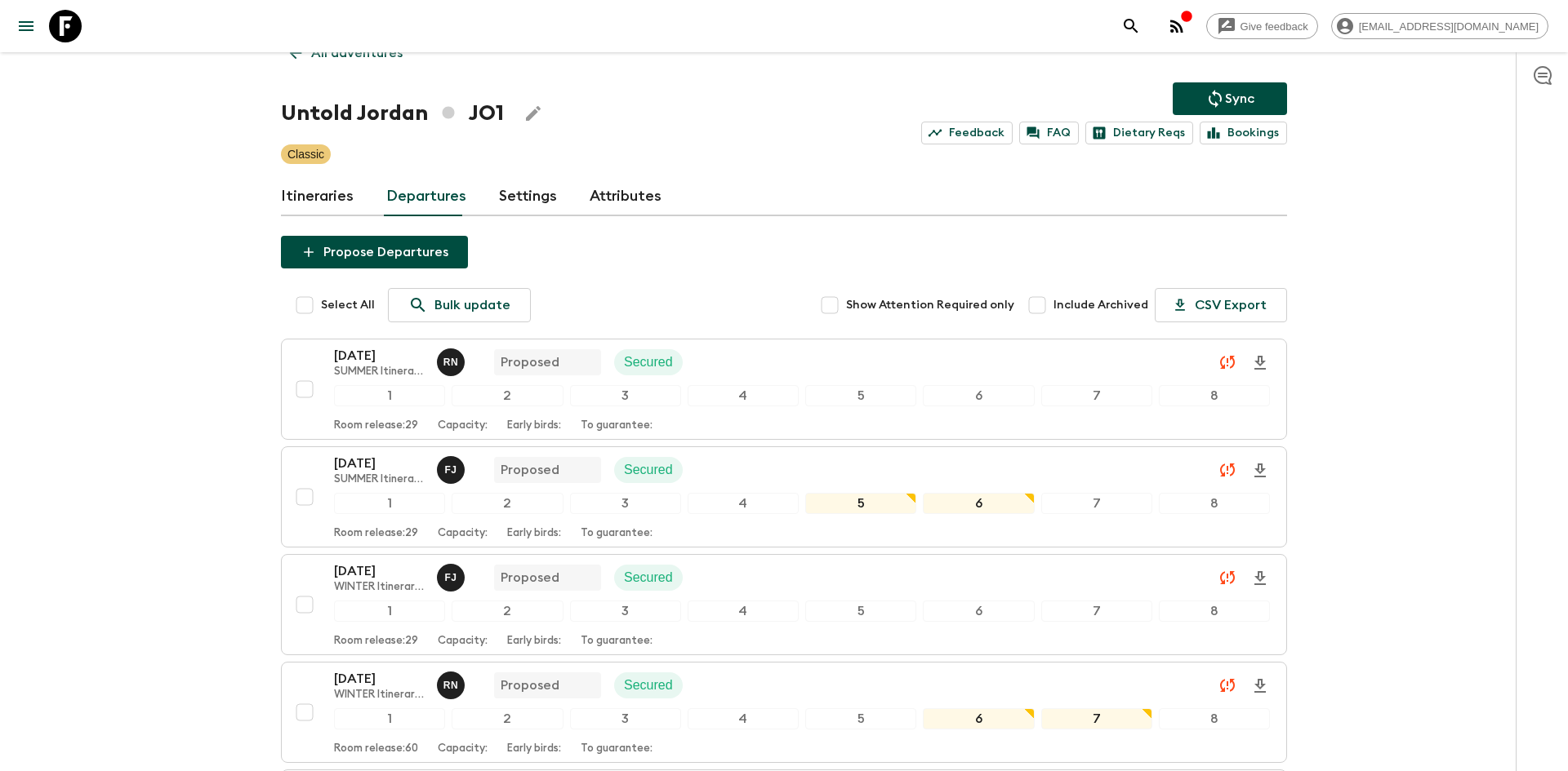
scroll to position [0, 0]
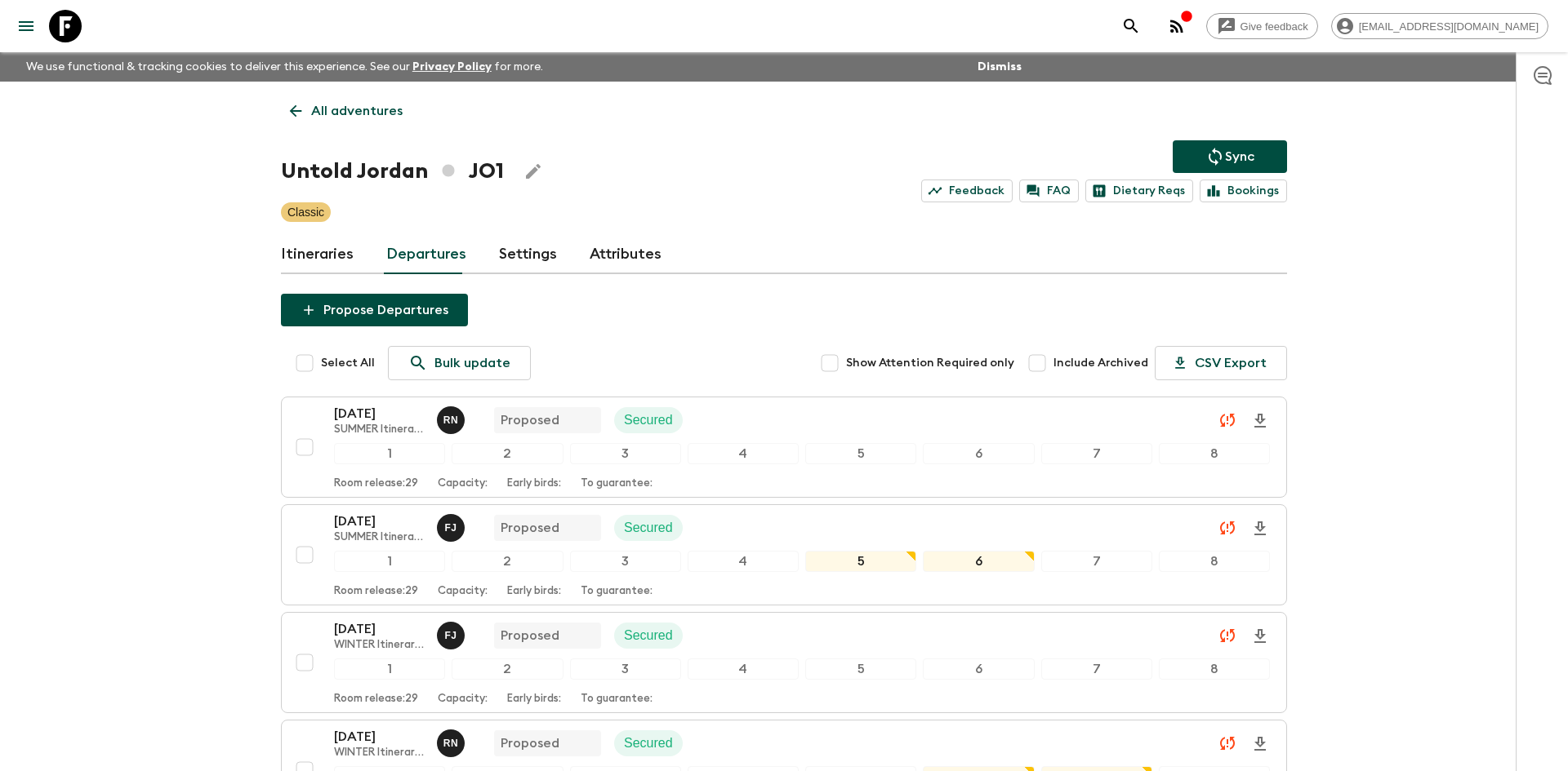
click at [319, 121] on link "All adventures" at bounding box center [346, 111] width 131 height 33
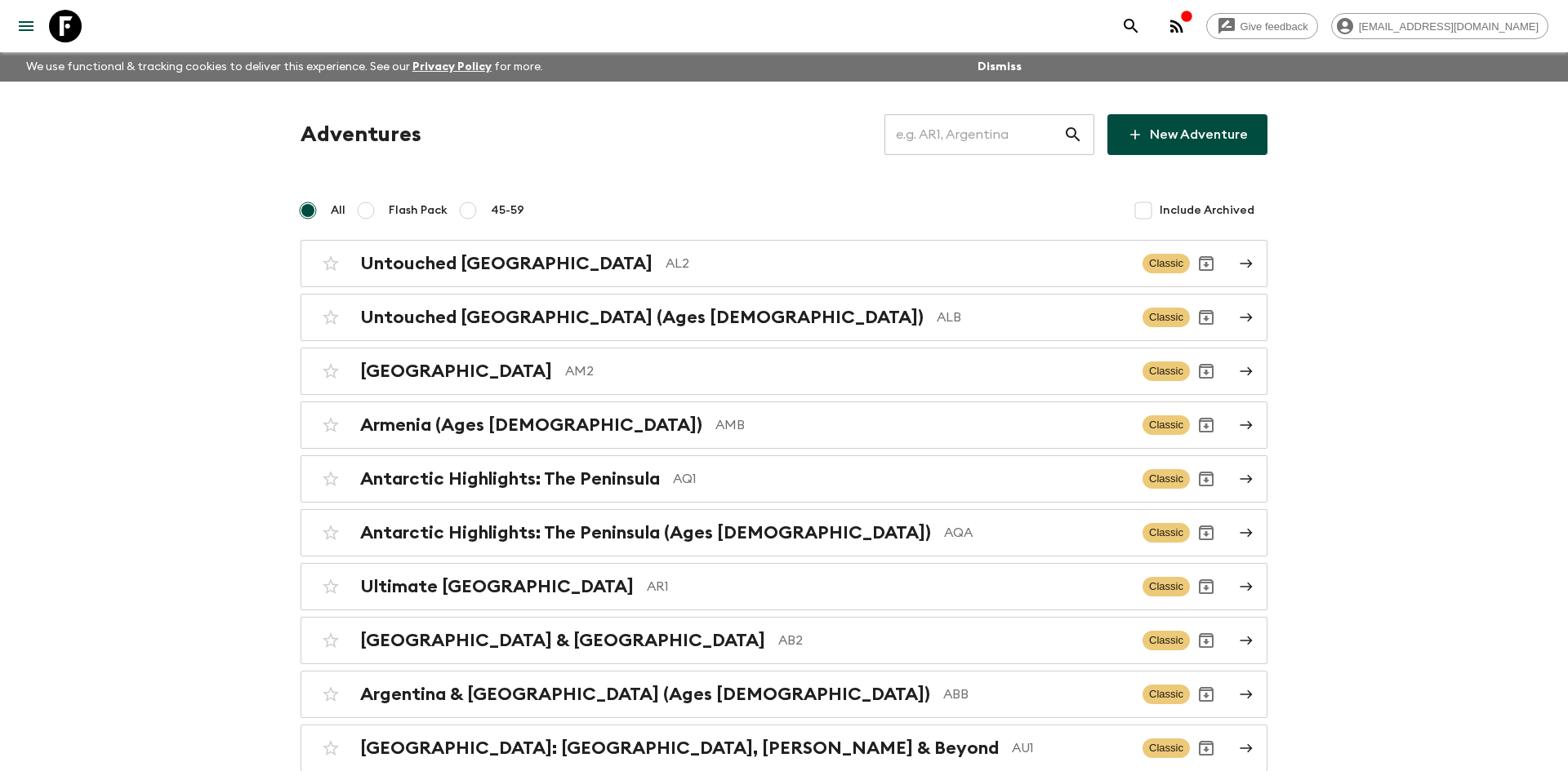
click at [915, 128] on input "text" at bounding box center [973, 134] width 178 height 46
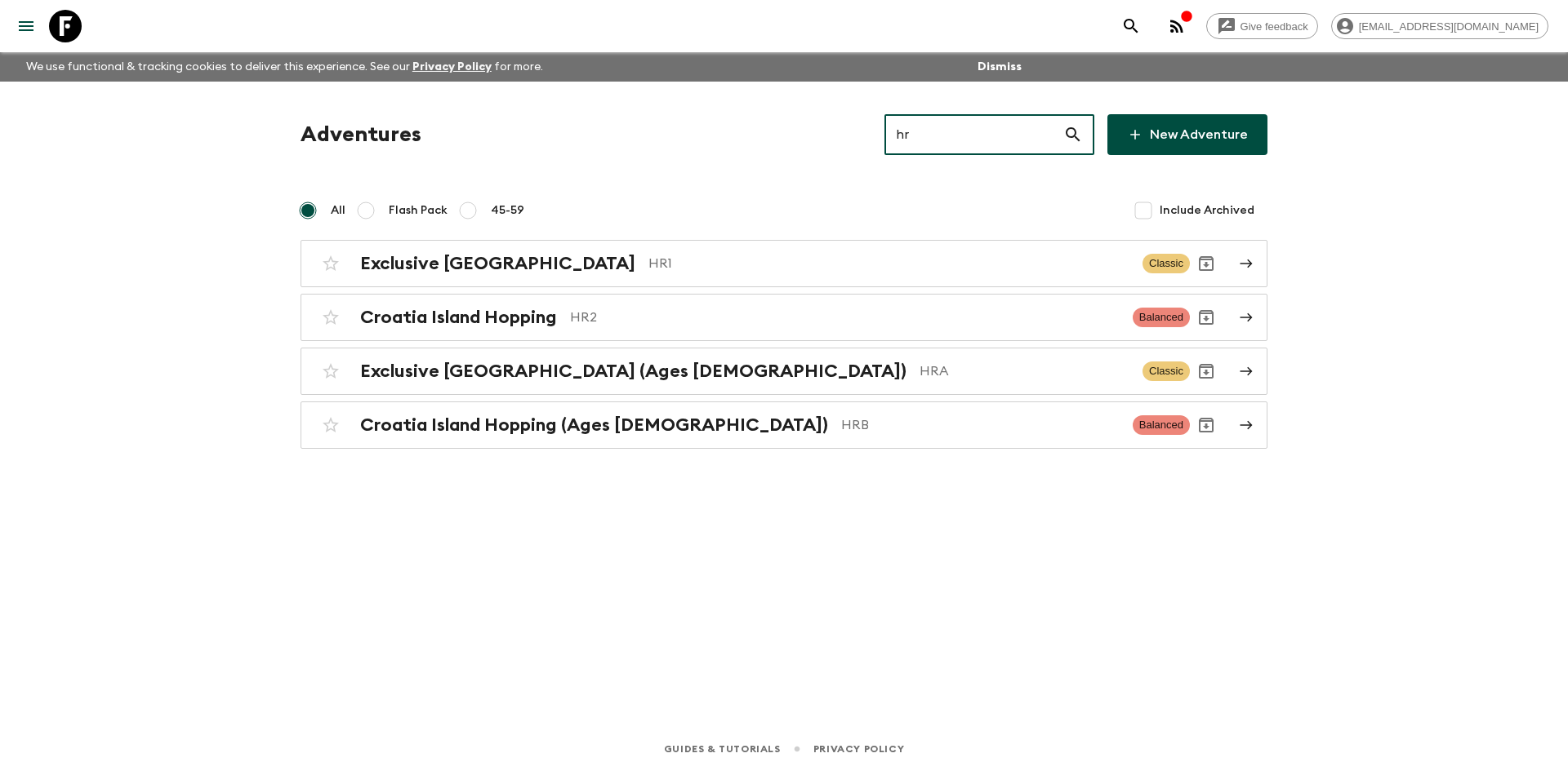
type input "hr1"
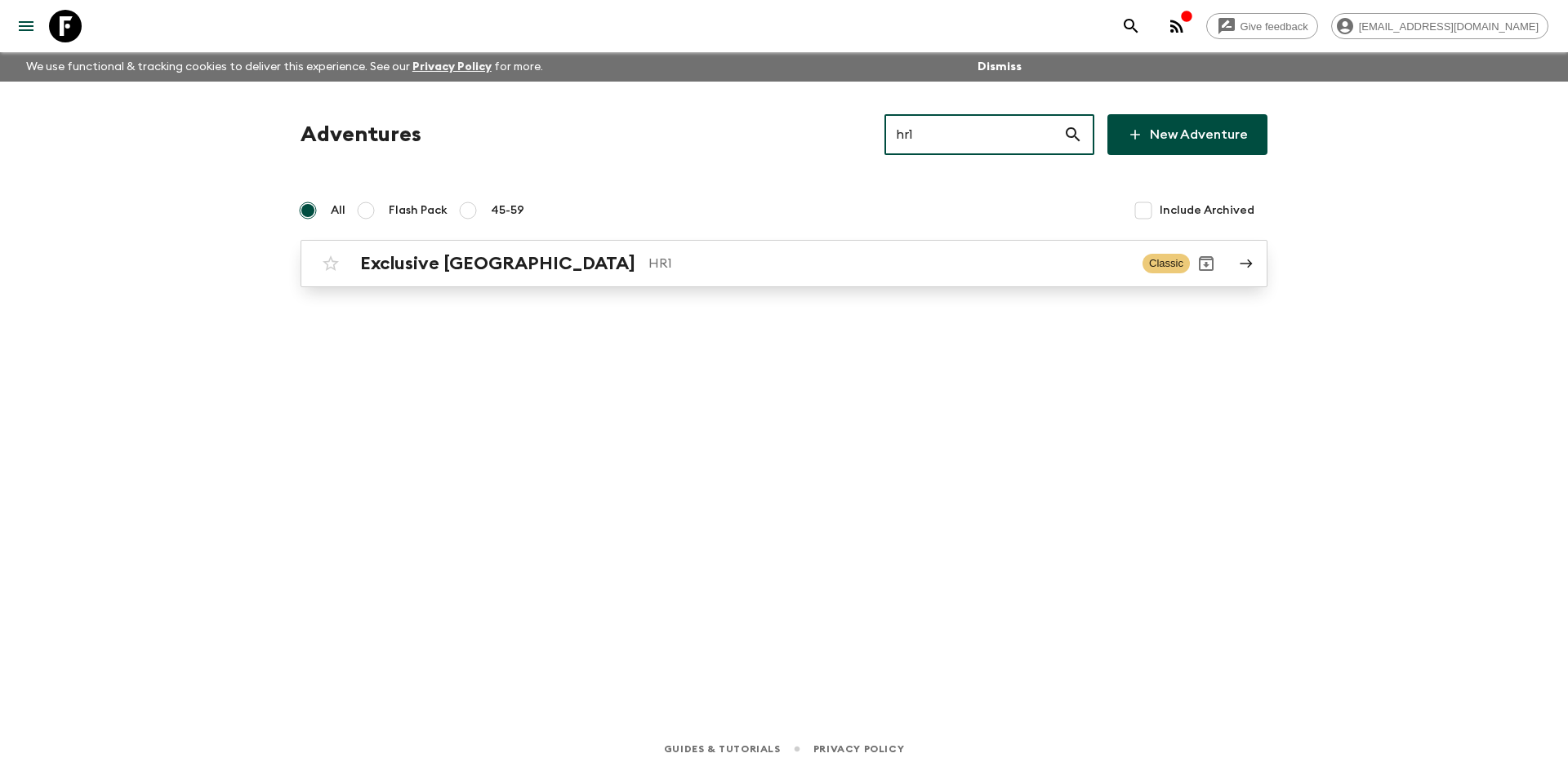
click at [460, 278] on div "Exclusive Croatia HR1 Classic" at bounding box center [752, 263] width 876 height 33
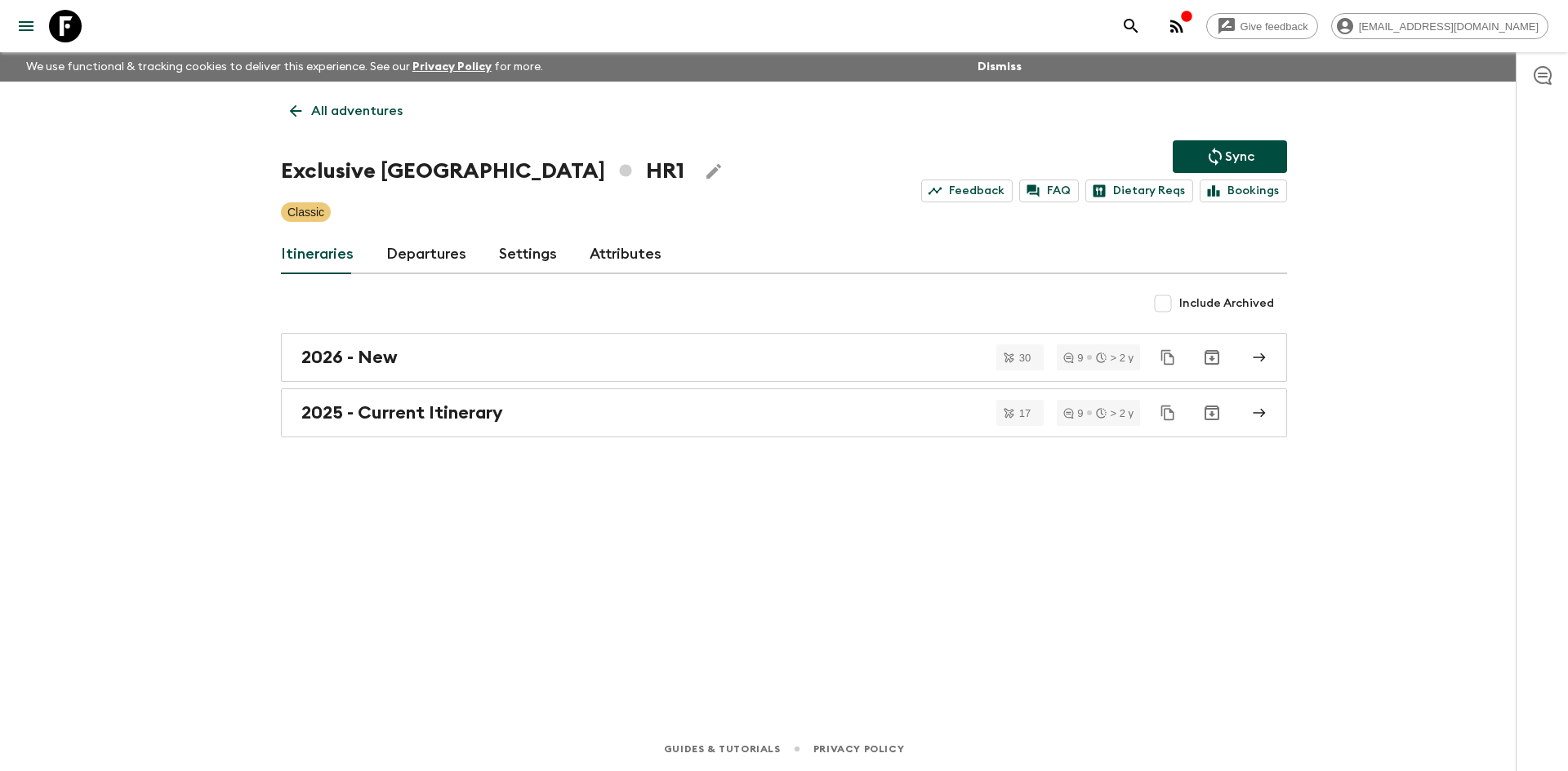
click at [1215, 151] on icon "Sync adventure departures to the booking engine" at bounding box center [1214, 156] width 13 height 18
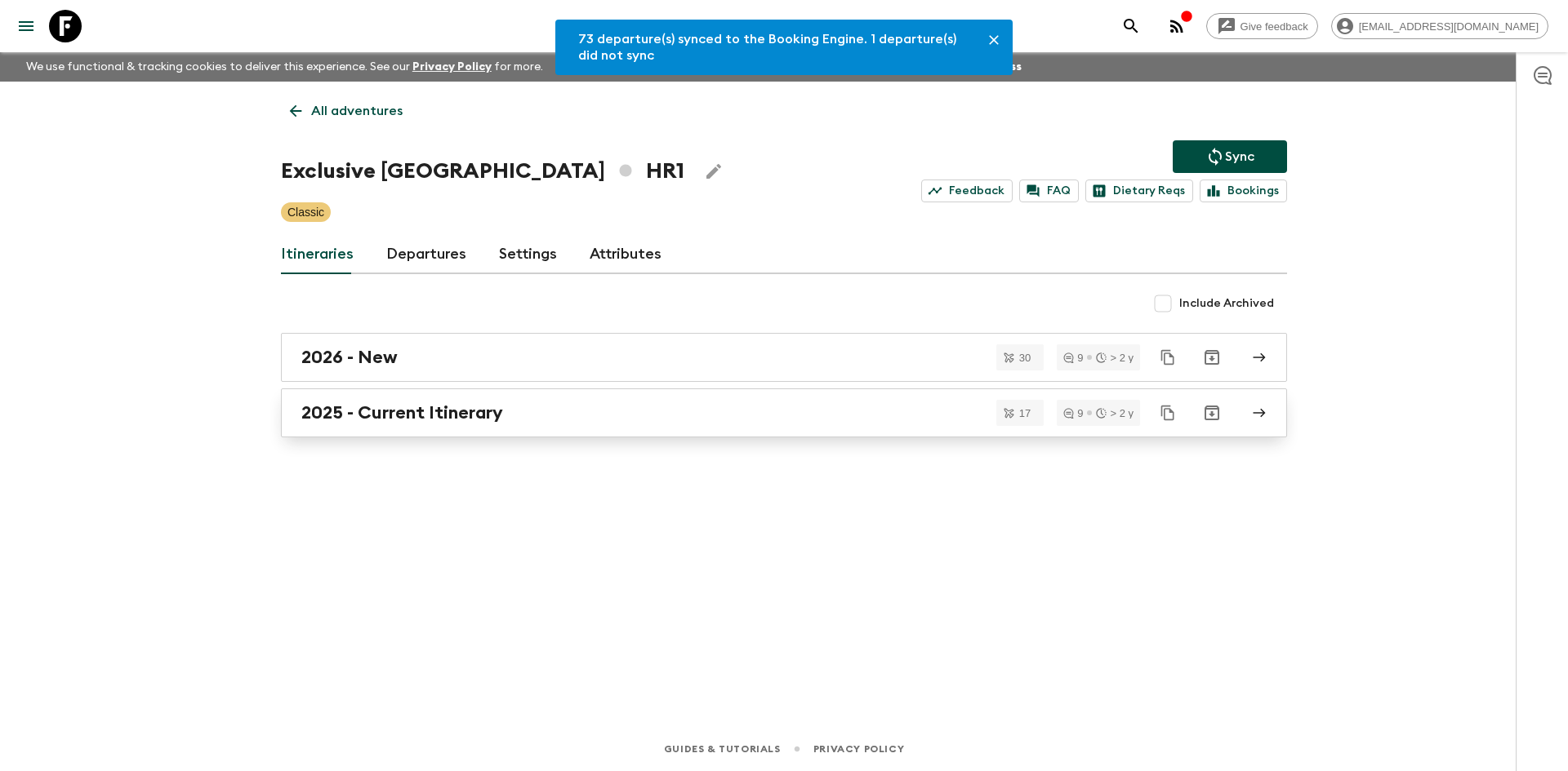
click at [541, 399] on link "2025 - Current Itinerary" at bounding box center [784, 412] width 1006 height 49
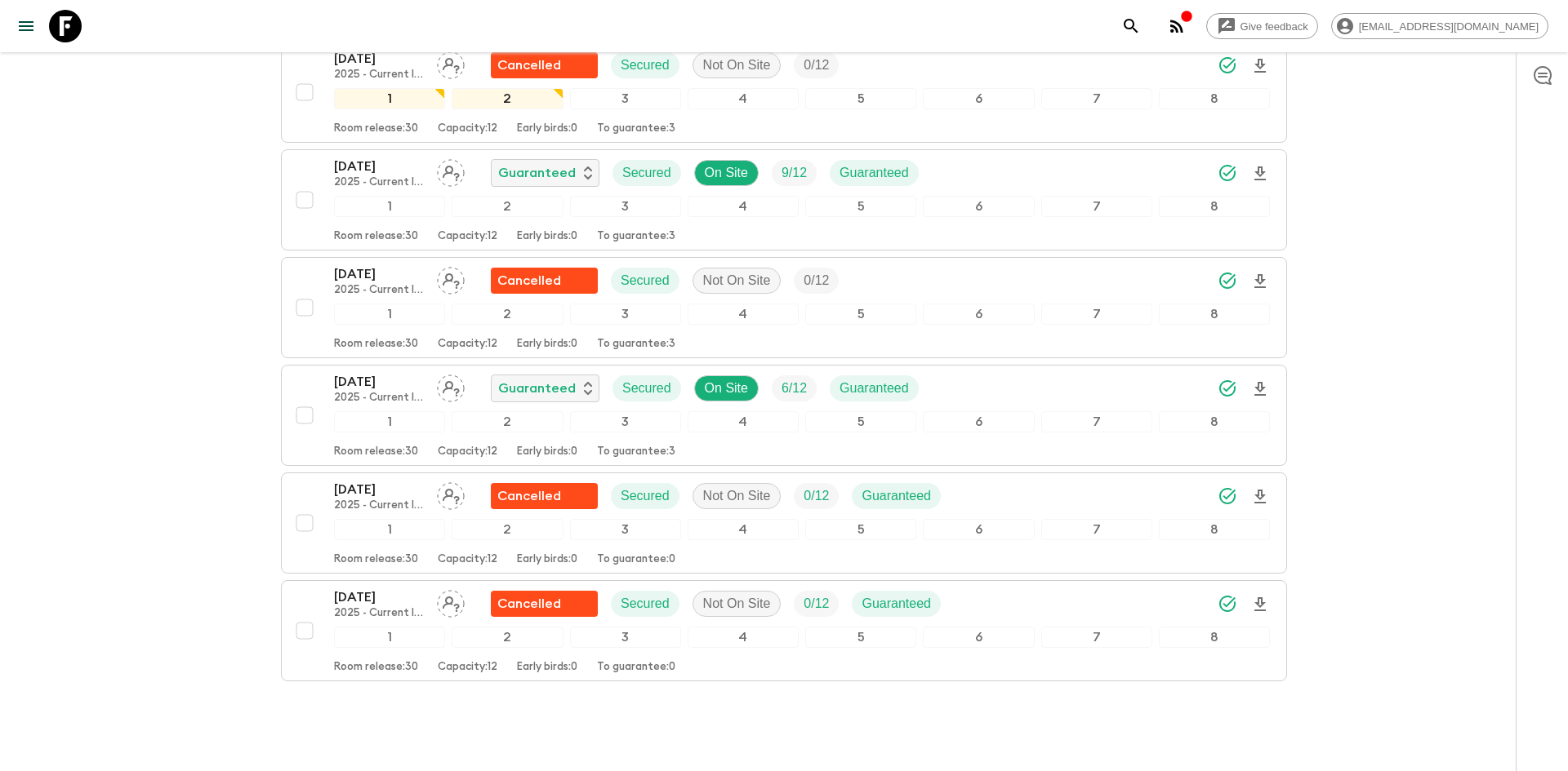
scroll to position [1550, 0]
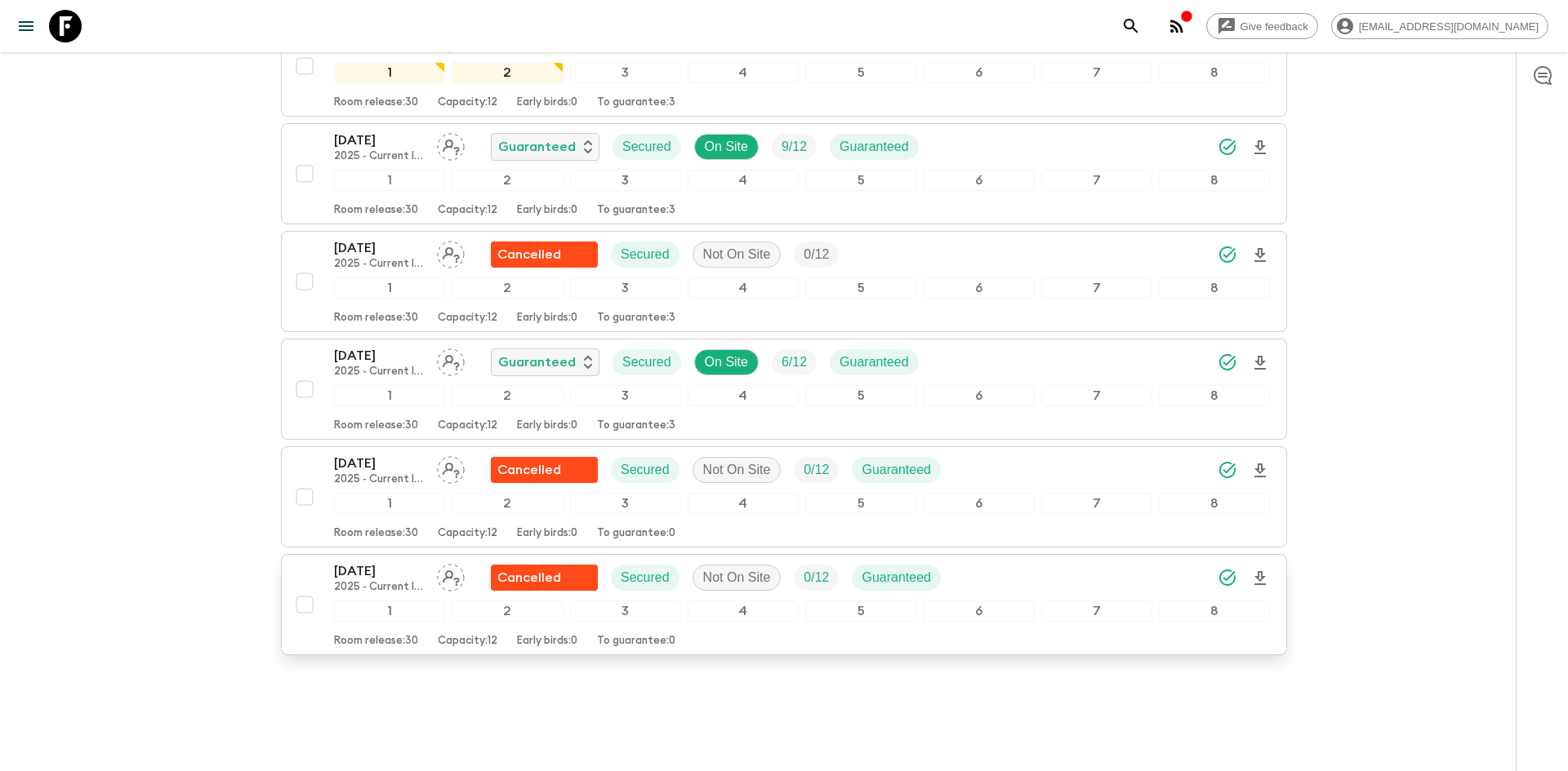
click at [1084, 562] on div "[DATE] 2025 - Current Itinerary Cancelled Secured Not On Site 0 / 12 Guaranteed" at bounding box center [801, 578] width 935 height 33
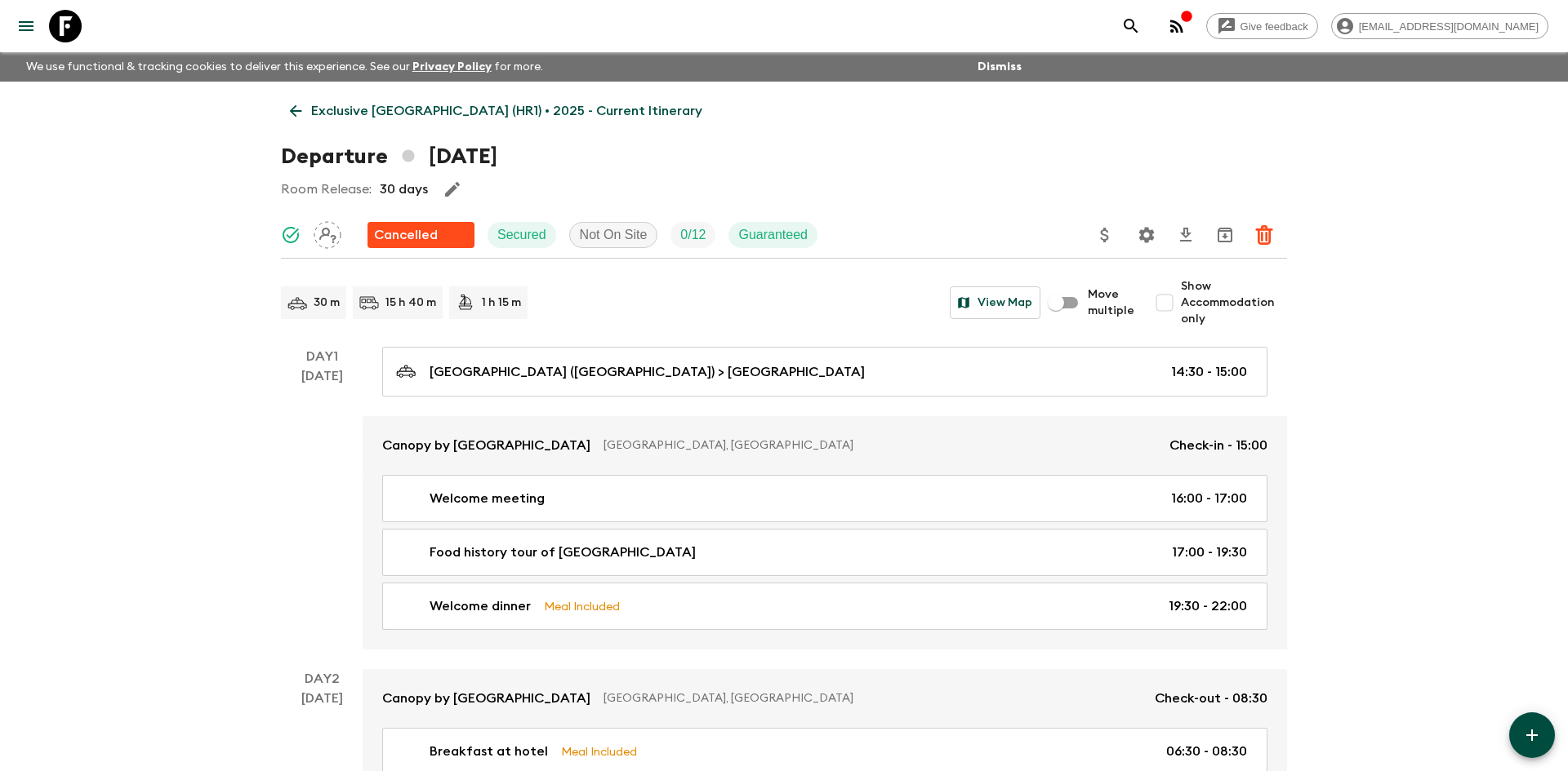
click at [383, 109] on p "Exclusive [GEOGRAPHIC_DATA] (HR1) • 2025 - Current Itinerary" at bounding box center [506, 112] width 392 height 20
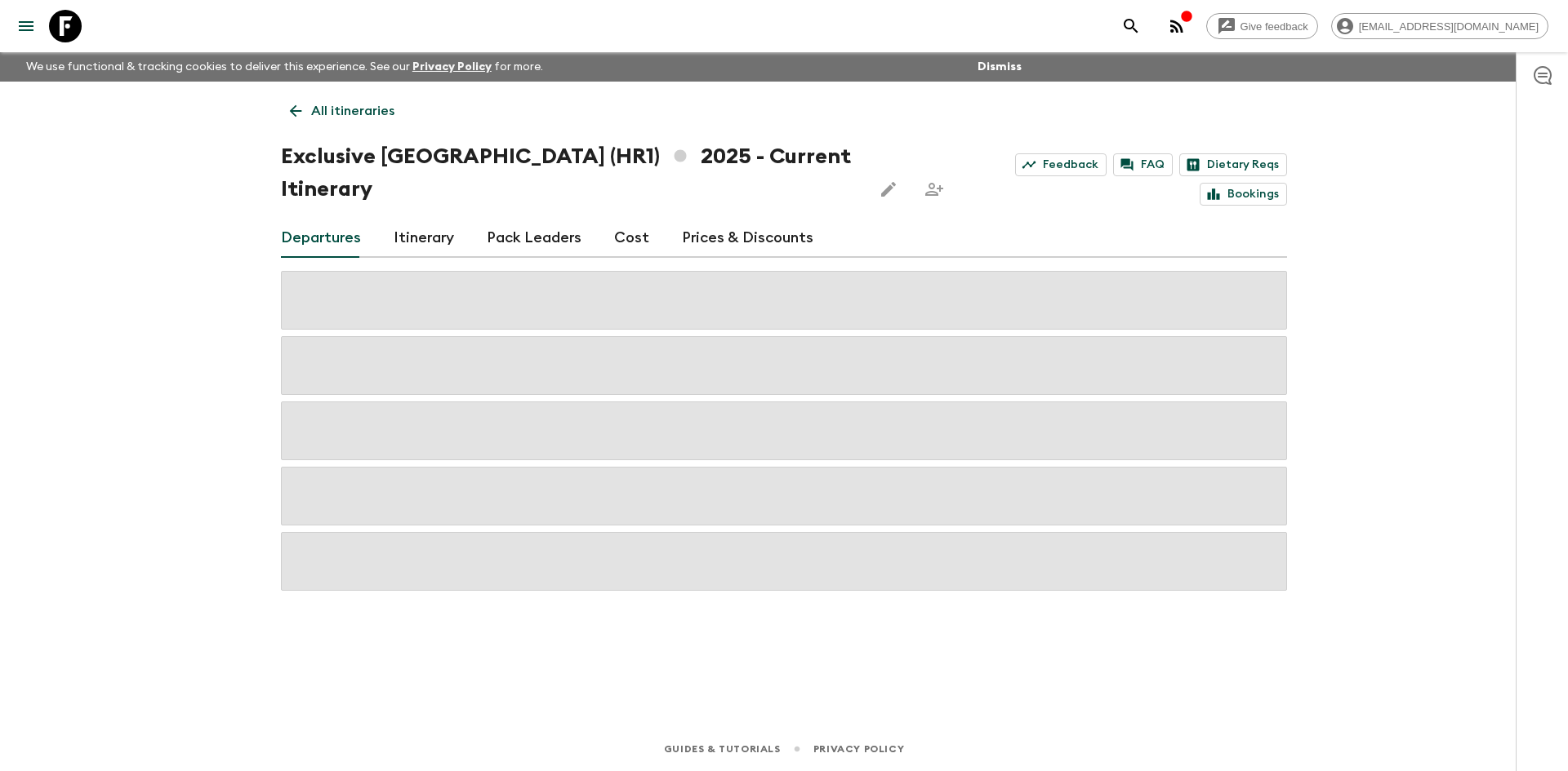
click at [356, 106] on p "All itineraries" at bounding box center [353, 112] width 84 height 20
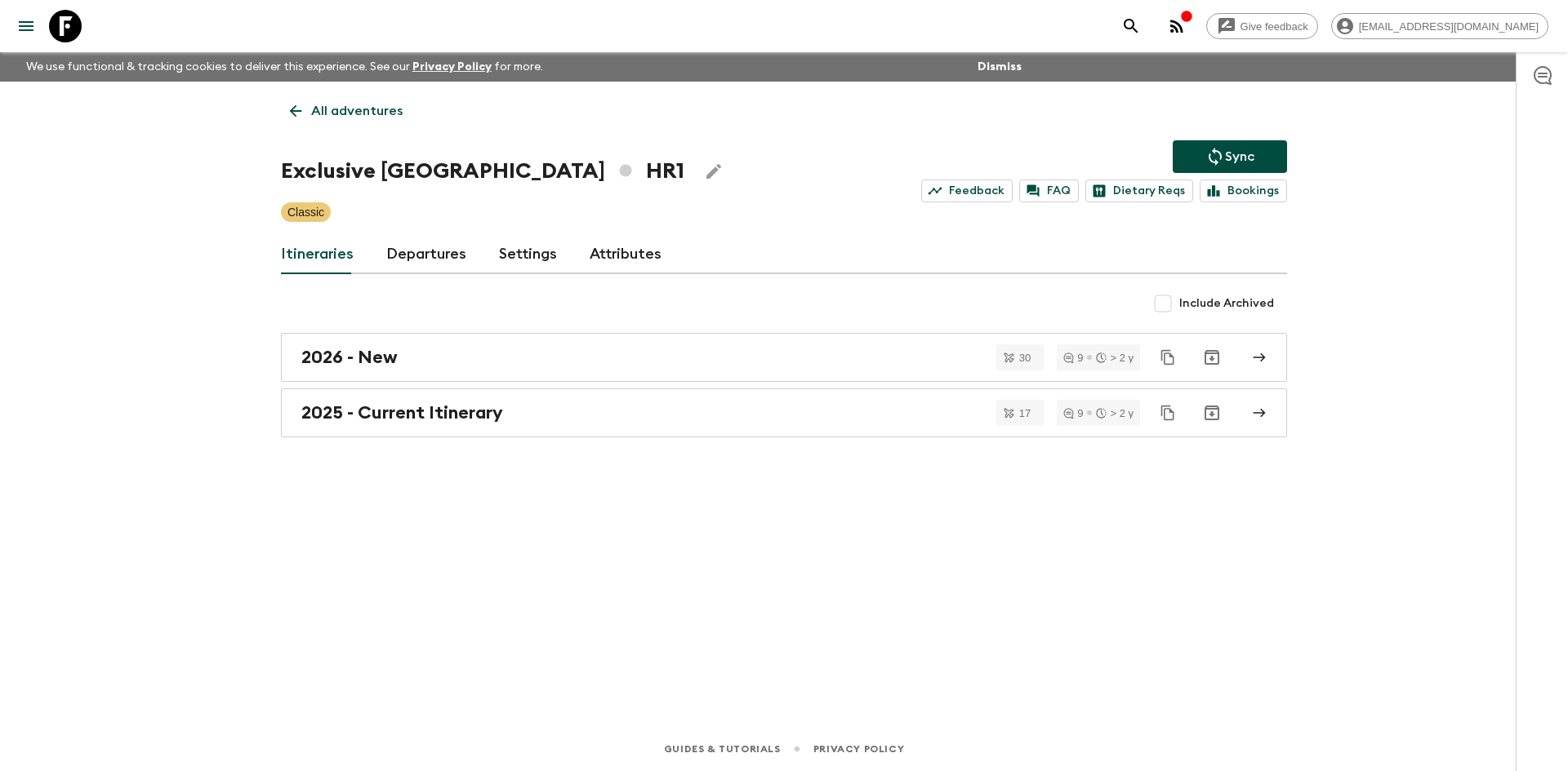
click at [356, 106] on p "All adventures" at bounding box center [357, 112] width 92 height 20
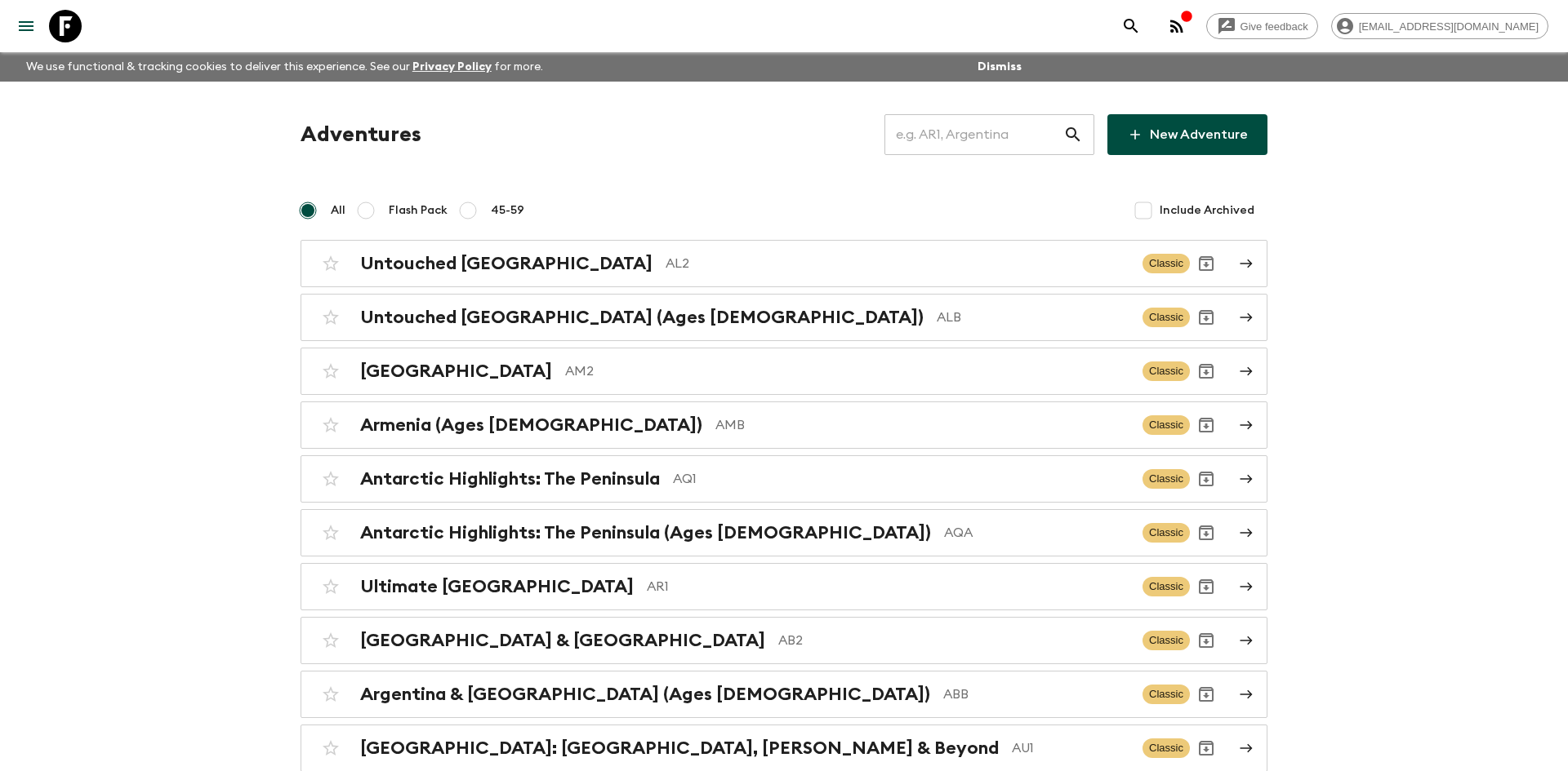
click at [990, 129] on input "text" at bounding box center [973, 134] width 178 height 46
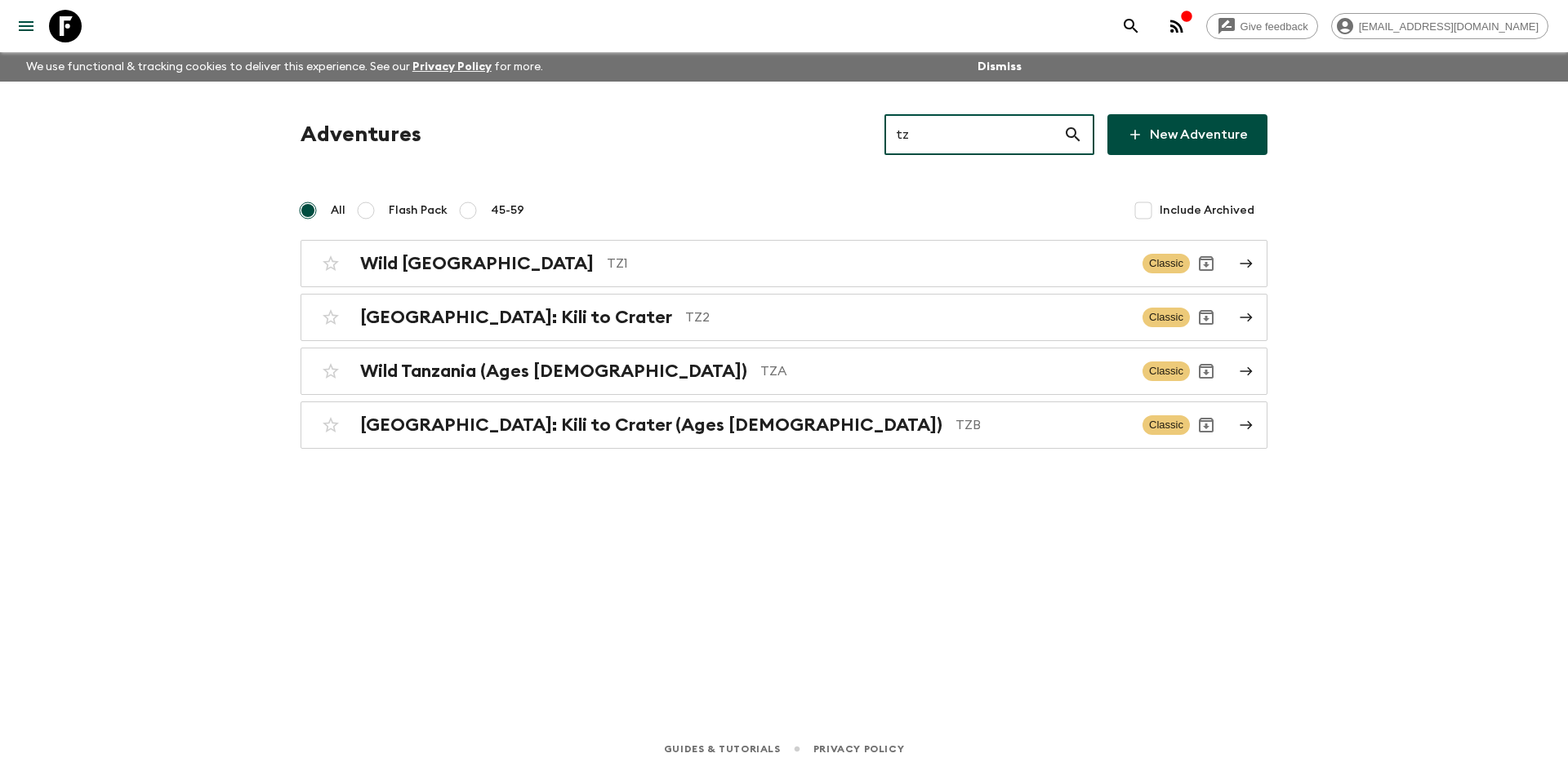
type input "tz1"
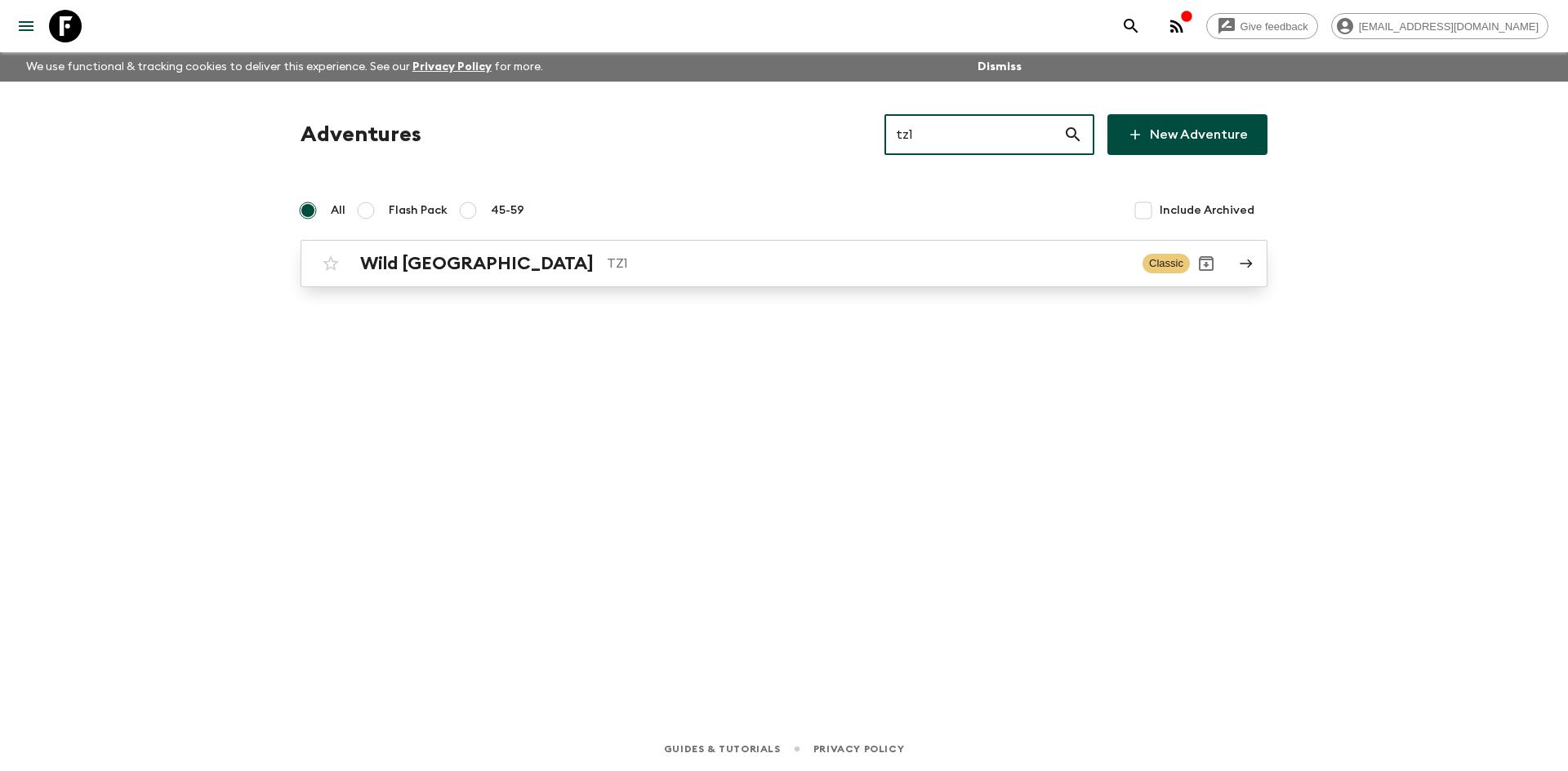
click at [611, 278] on div "Wild Tanzania TZ1 Classic" at bounding box center [752, 263] width 876 height 33
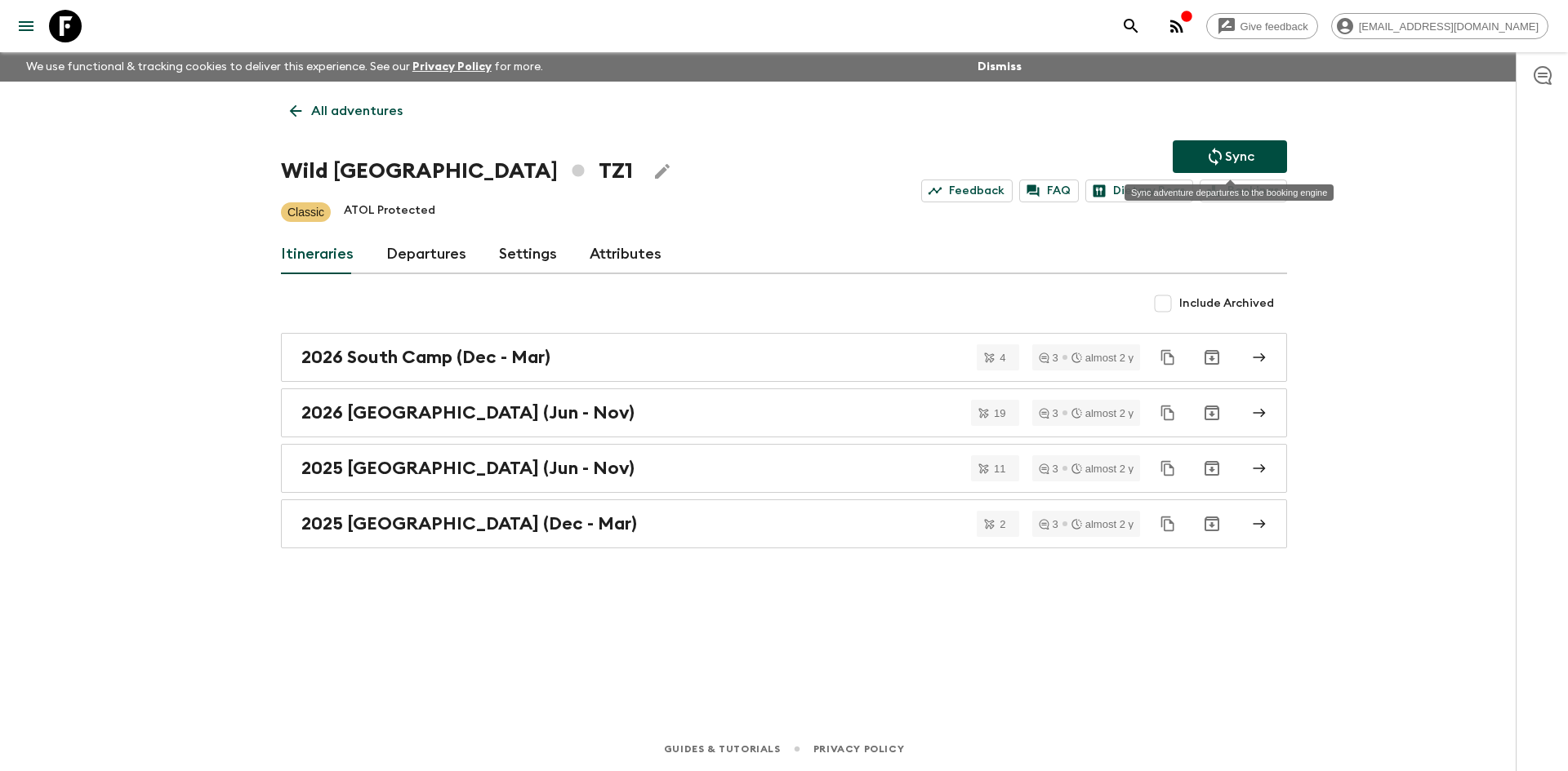
click at [1177, 153] on button "Sync" at bounding box center [1229, 156] width 115 height 33
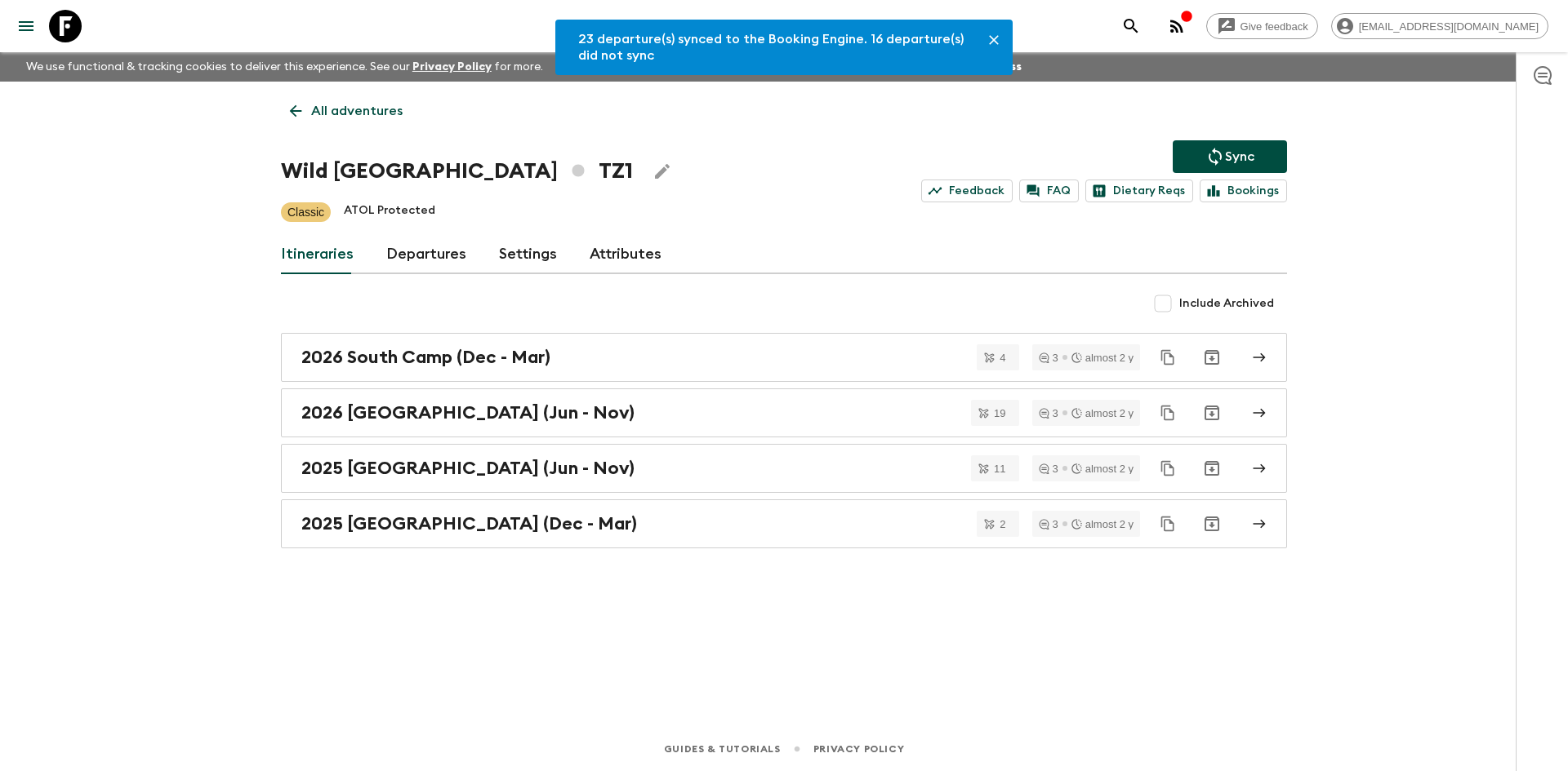
click at [454, 256] on link "Departures" at bounding box center [426, 254] width 80 height 39
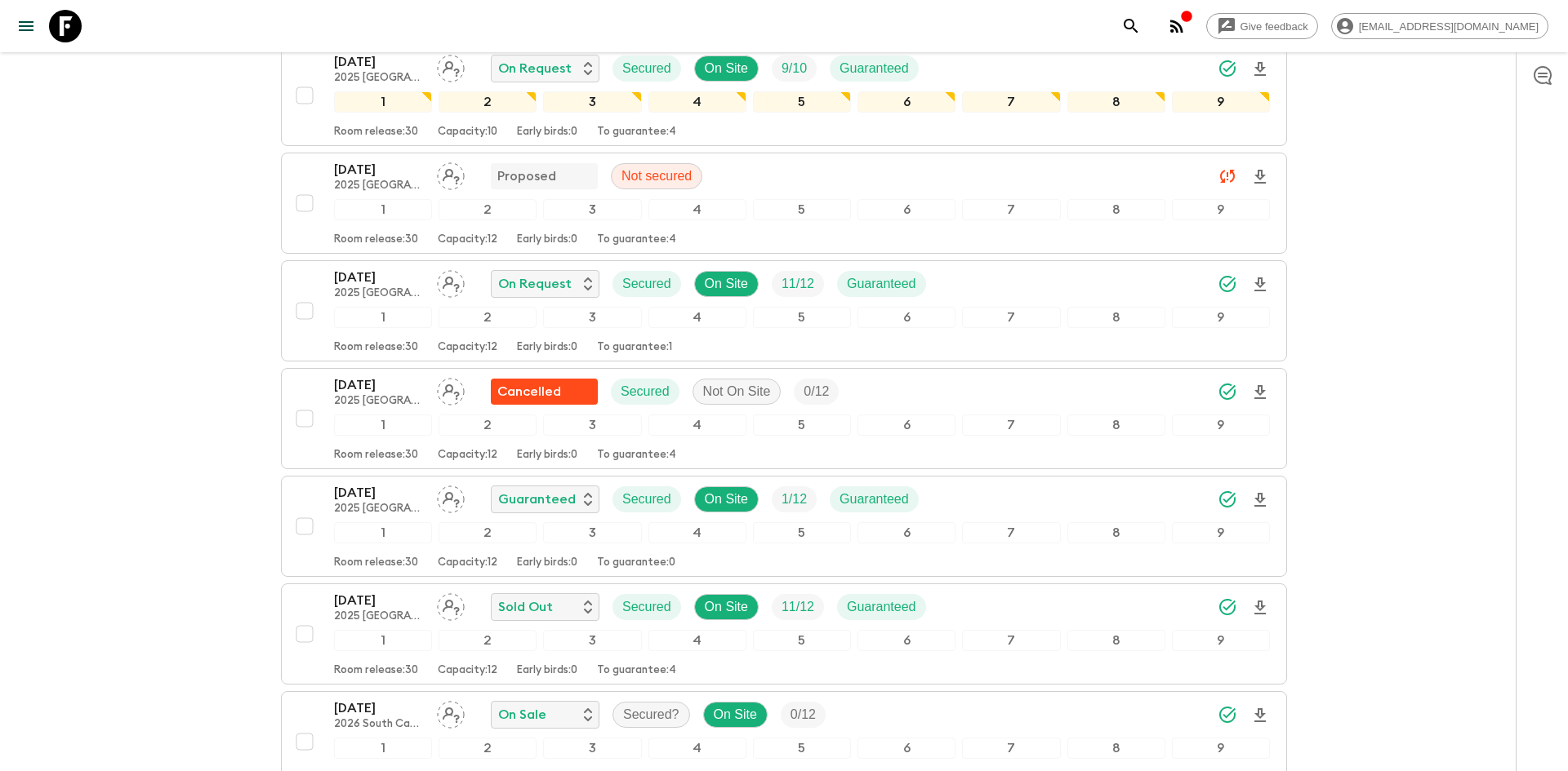
scroll to position [1436, 0]
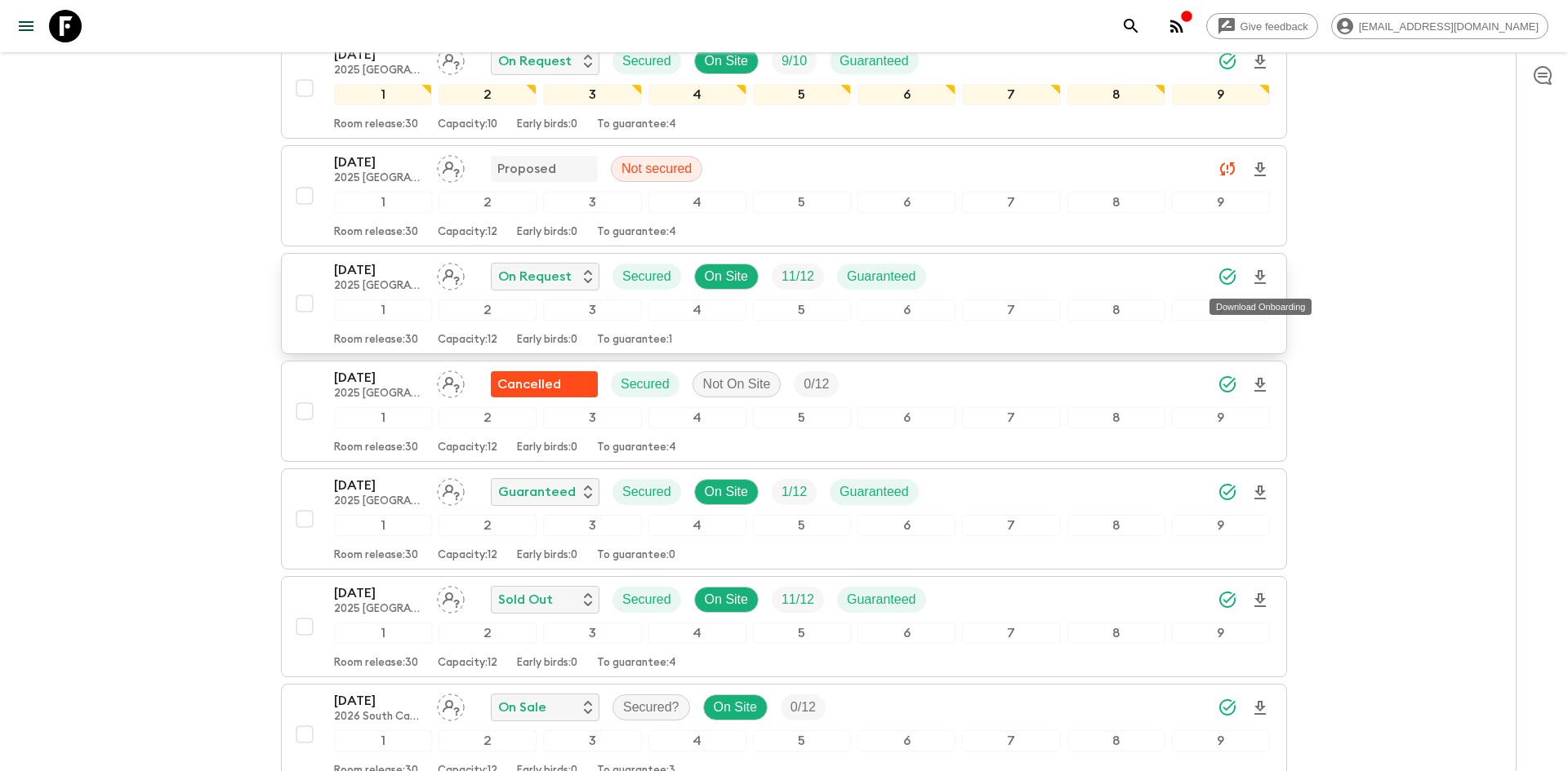
click at [1263, 274] on icon "Download Onboarding" at bounding box center [1260, 278] width 20 height 20
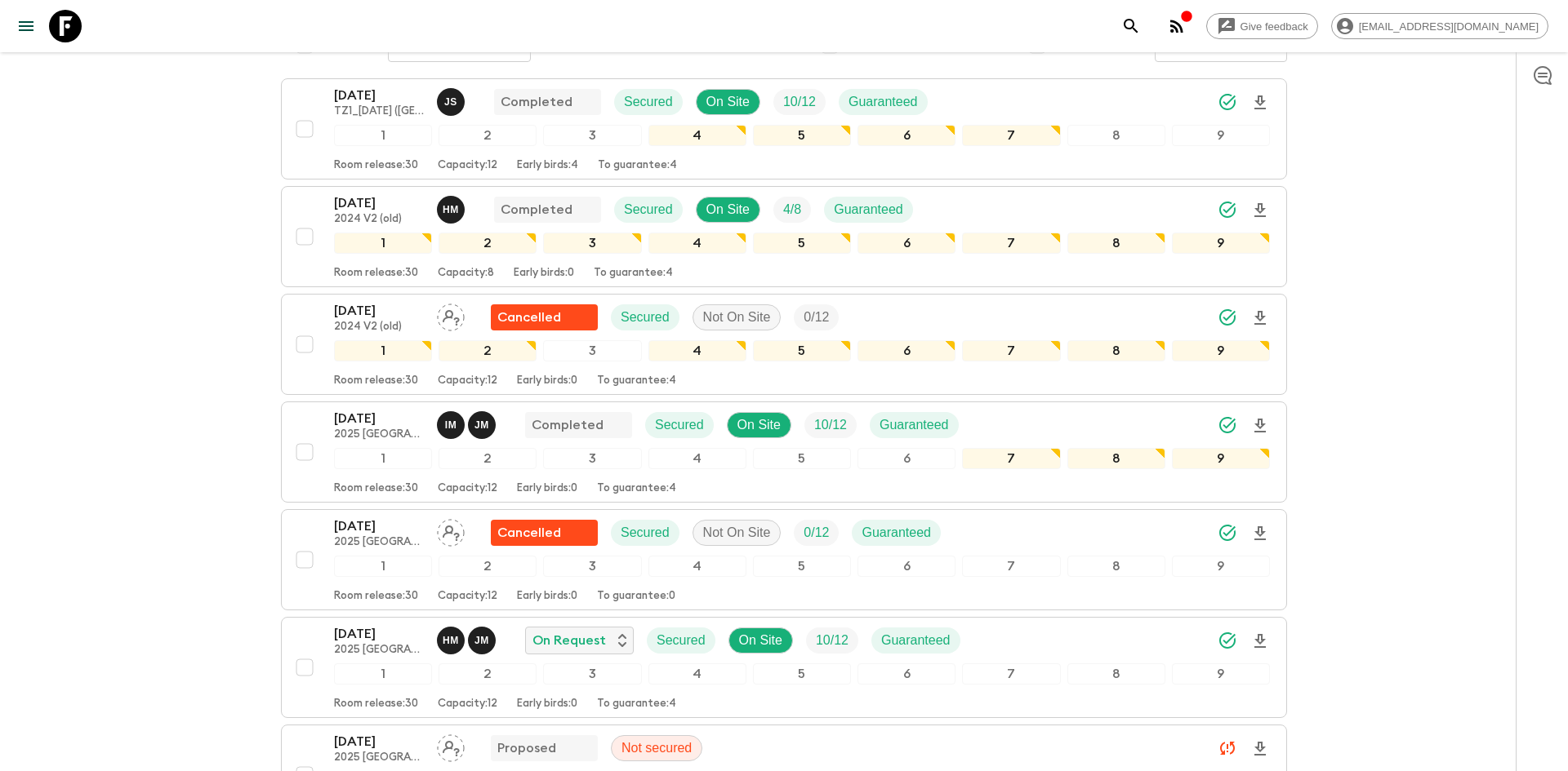
scroll to position [0, 0]
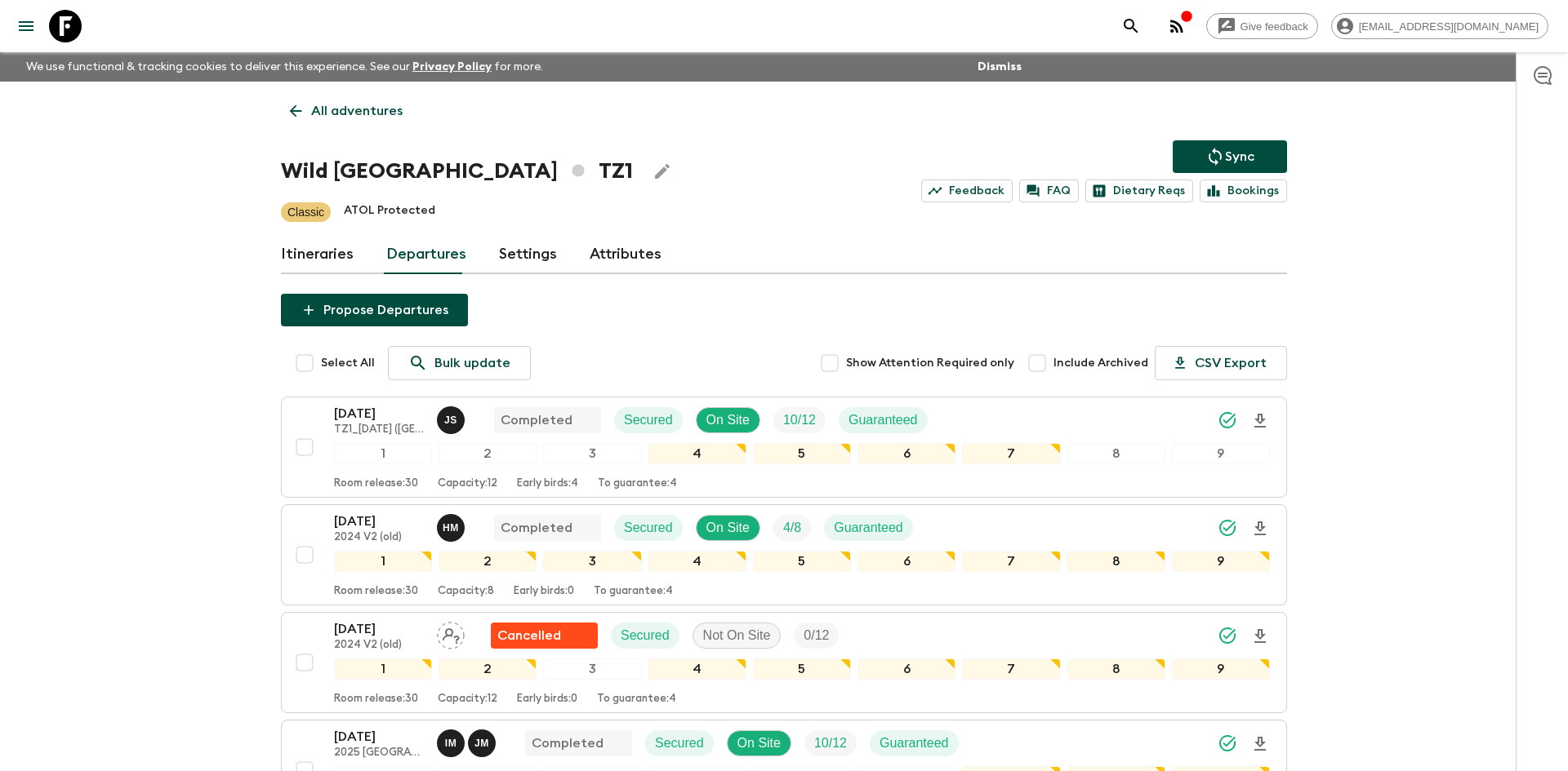
click at [383, 99] on link "All adventures" at bounding box center [346, 111] width 131 height 33
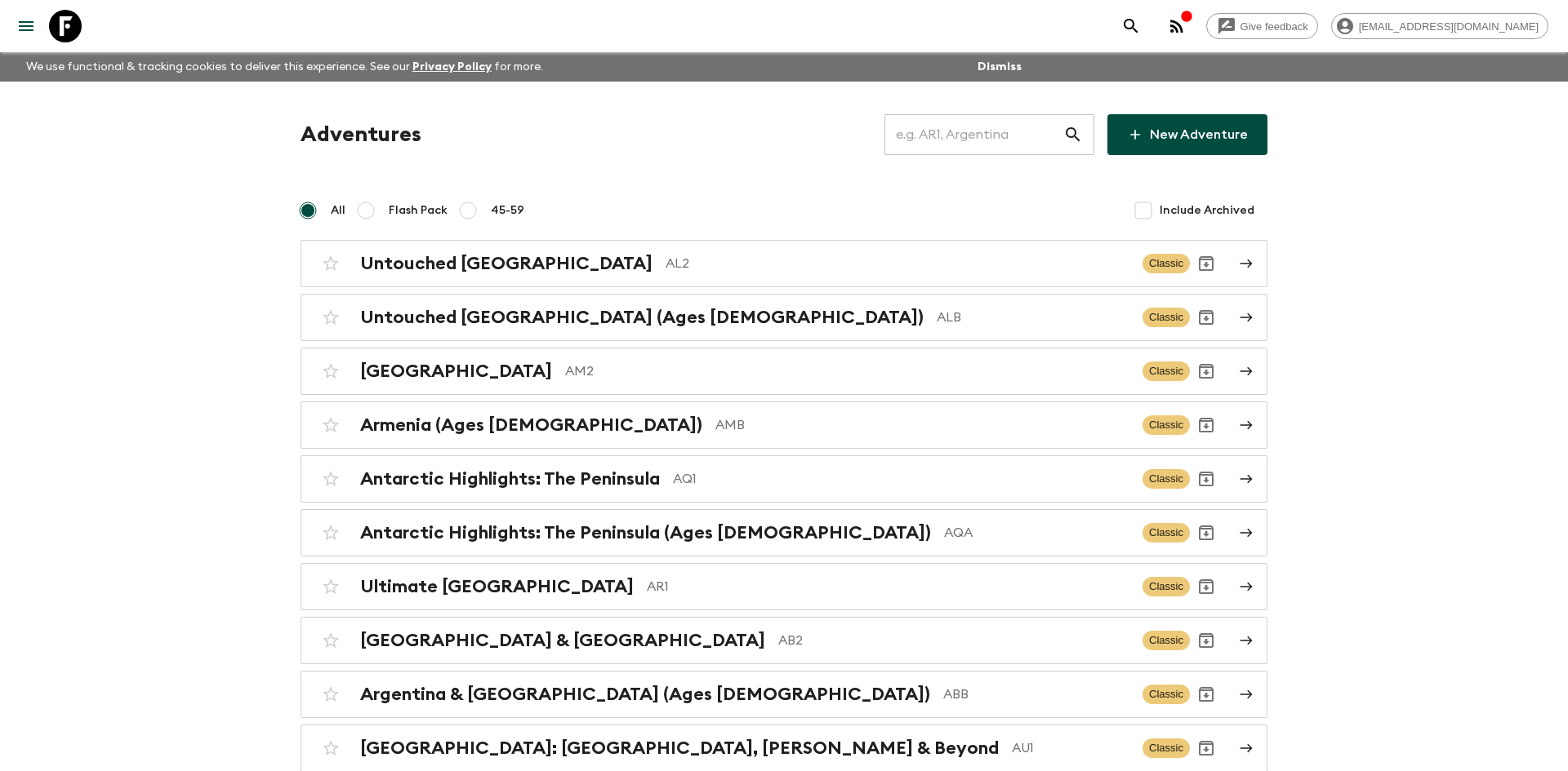
click at [941, 143] on input "text" at bounding box center [973, 134] width 178 height 46
type input "in2"
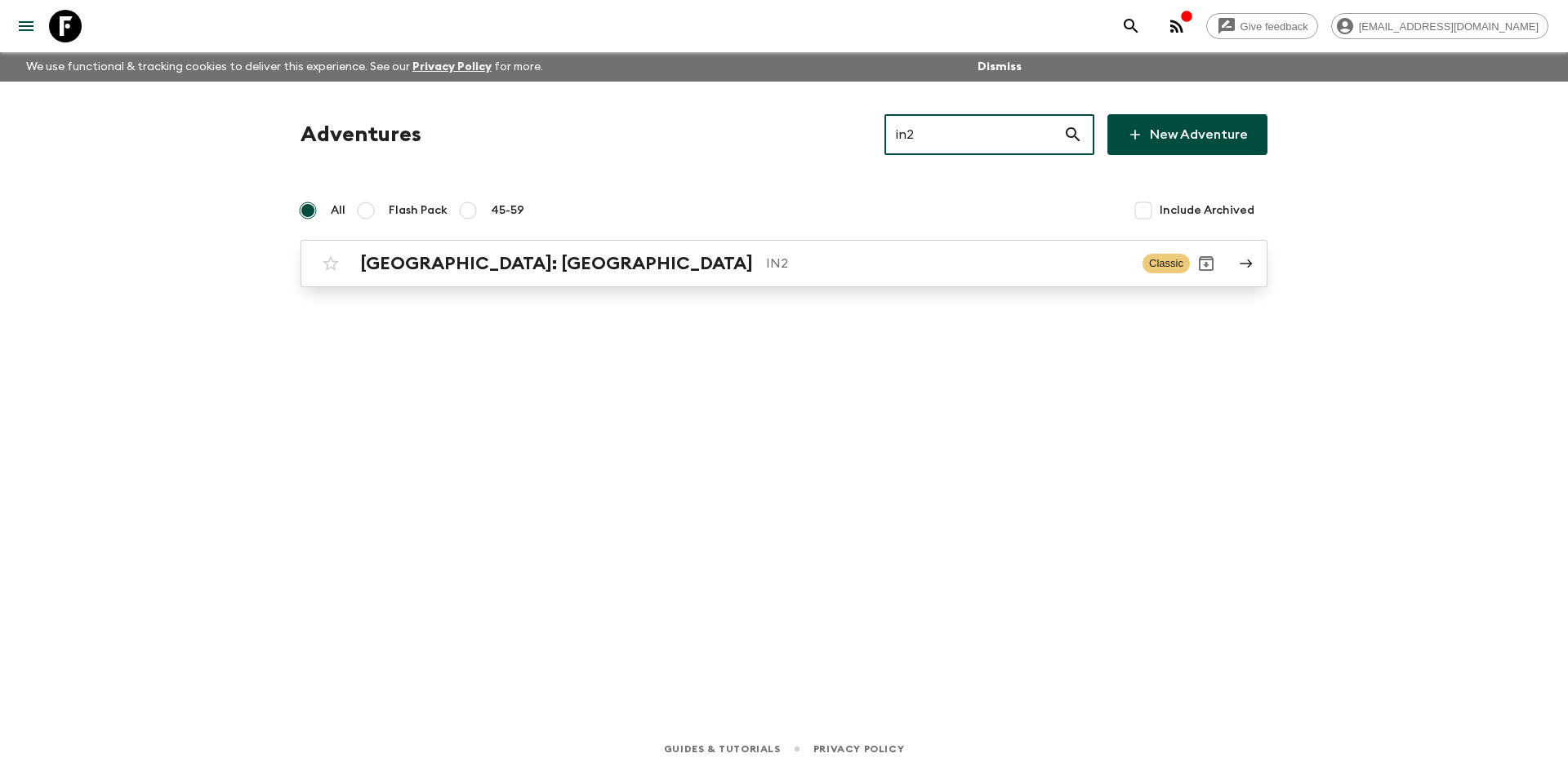
click at [766, 261] on p "IN2" at bounding box center [947, 264] width 364 height 20
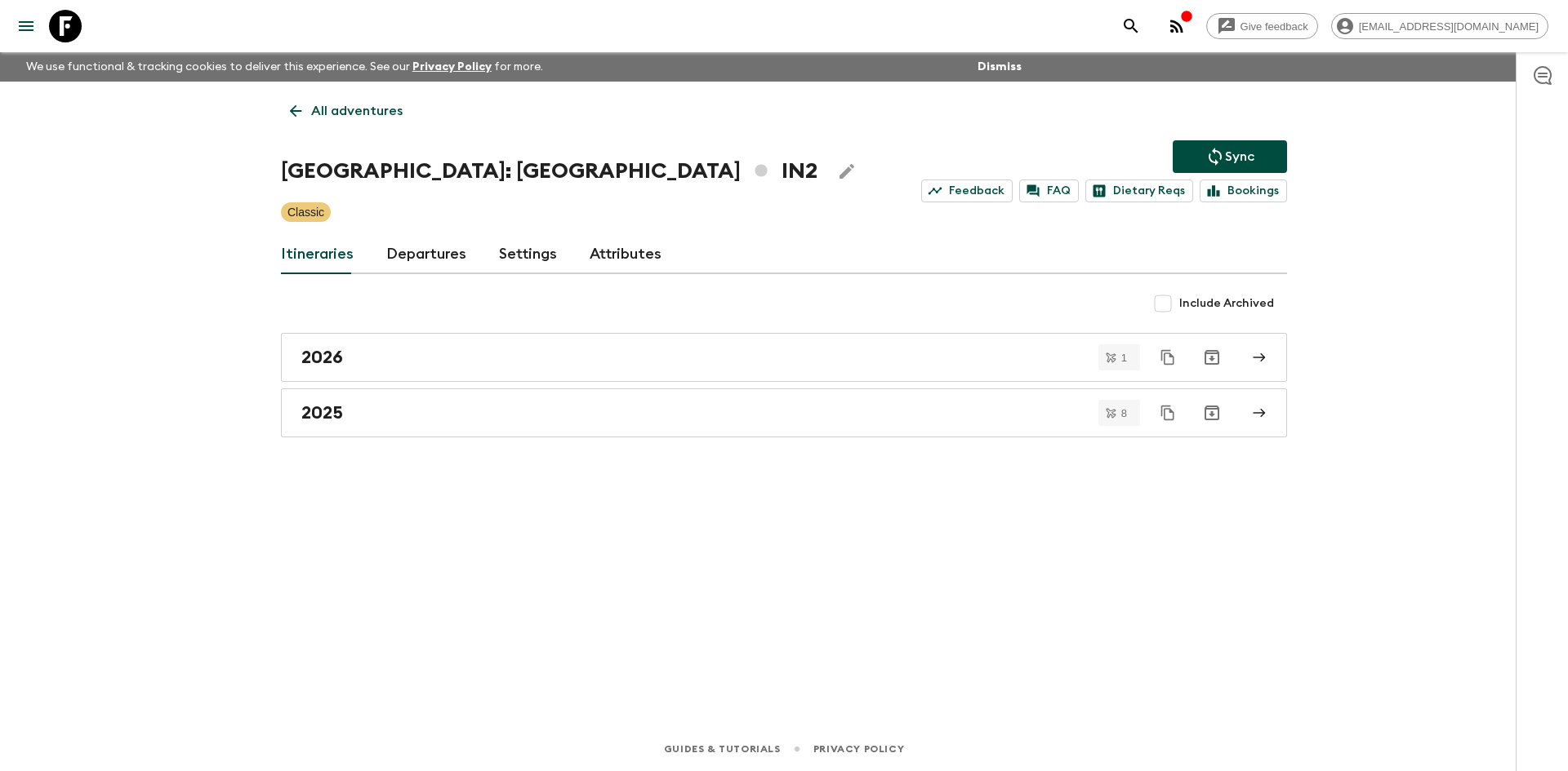
click at [1213, 151] on icon "Sync adventure departures to the booking engine" at bounding box center [1214, 156] width 13 height 18
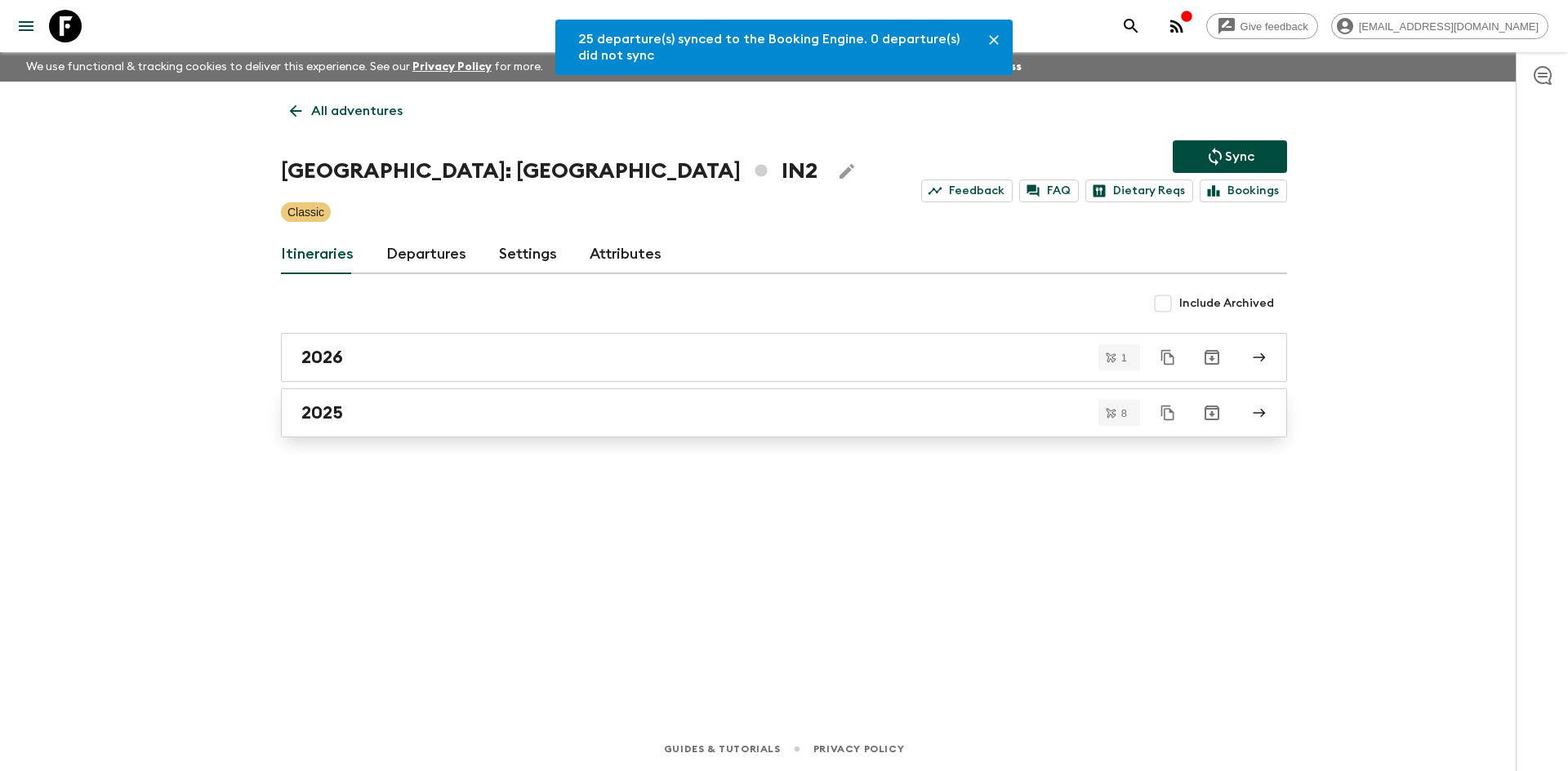
click at [314, 429] on link "2025" at bounding box center [784, 412] width 1006 height 49
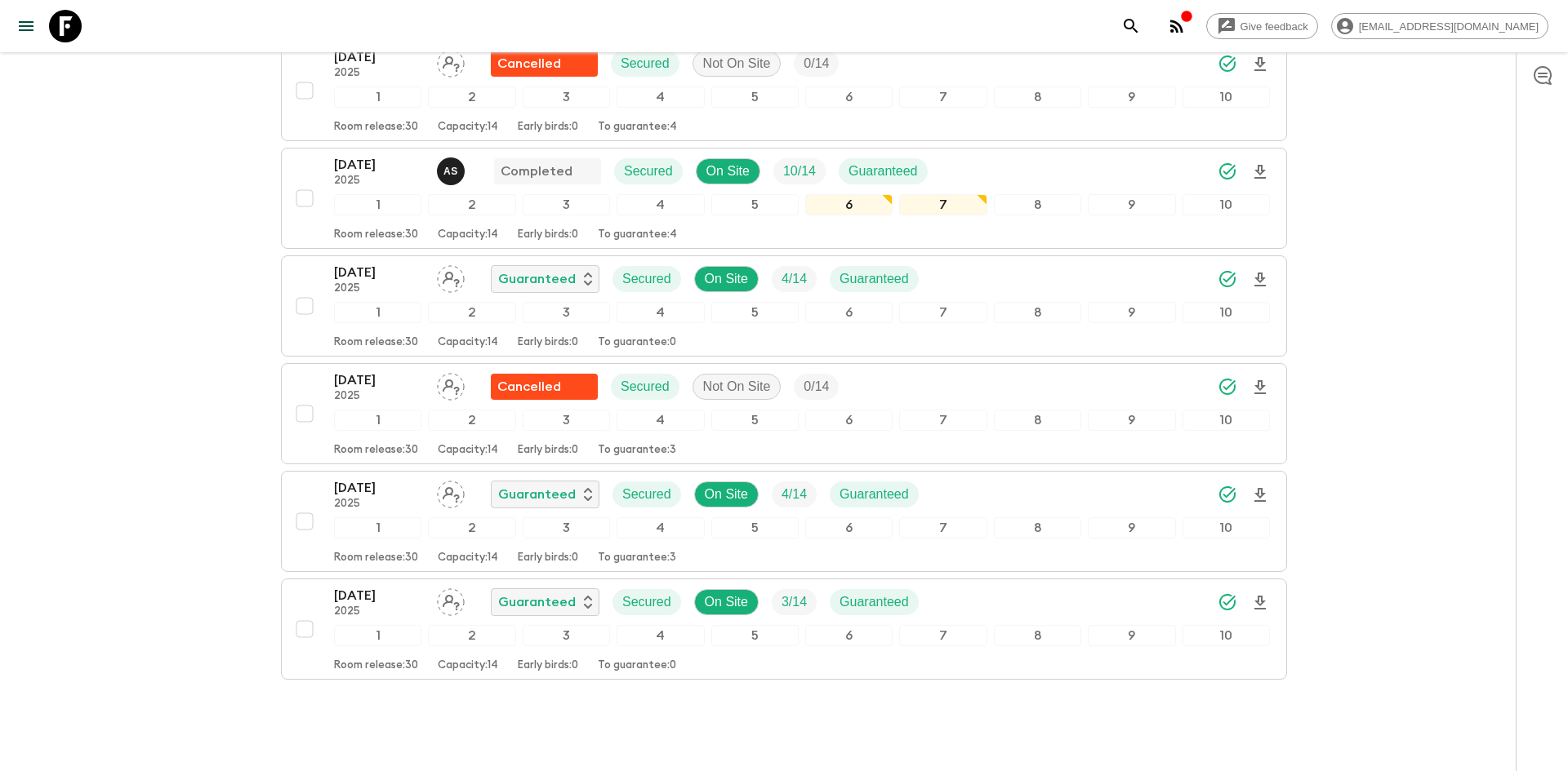
scroll to position [581, 0]
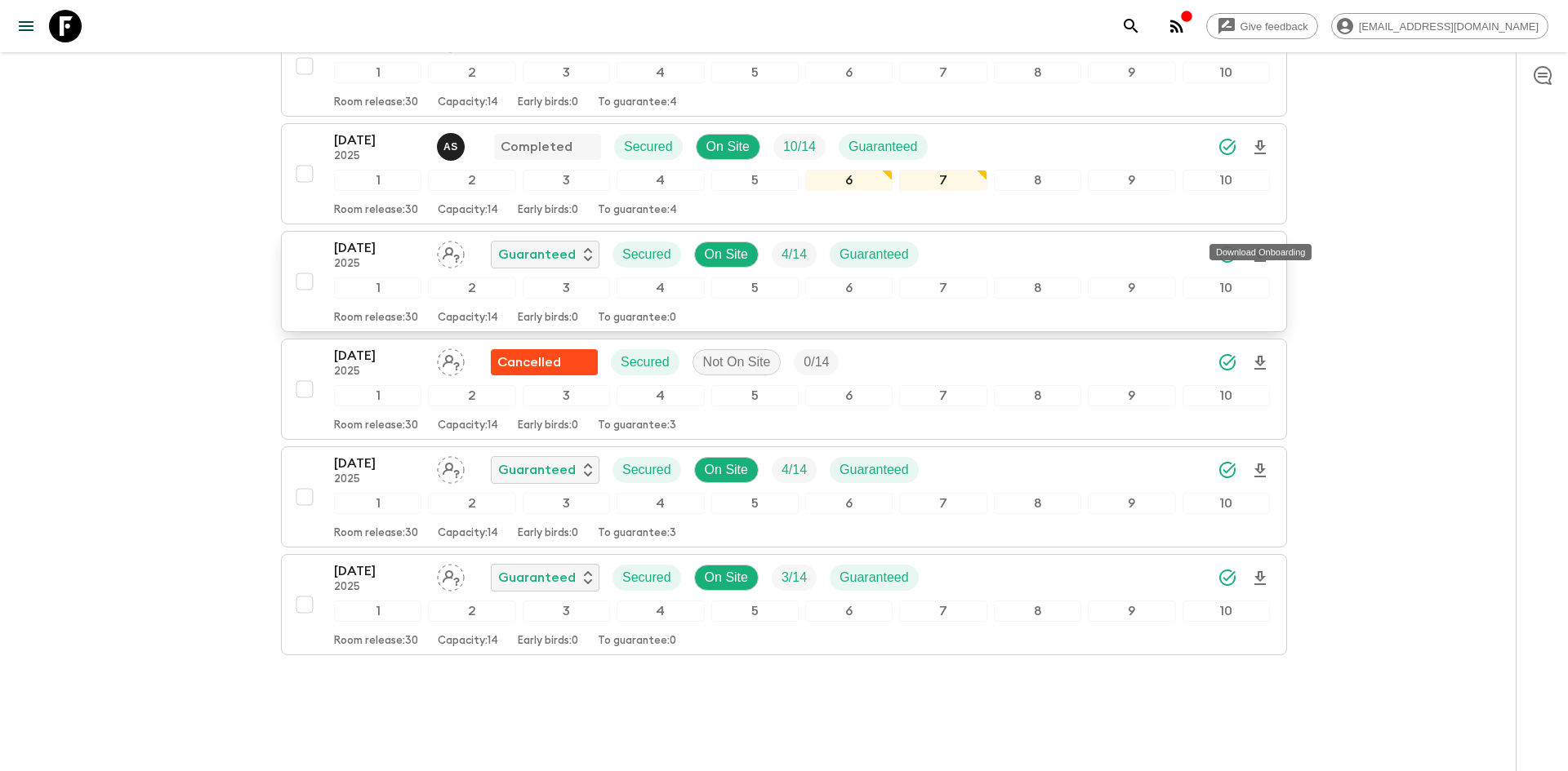
click at [1260, 246] on icon "Download Onboarding" at bounding box center [1260, 256] width 20 height 20
